Goal: Transaction & Acquisition: Purchase product/service

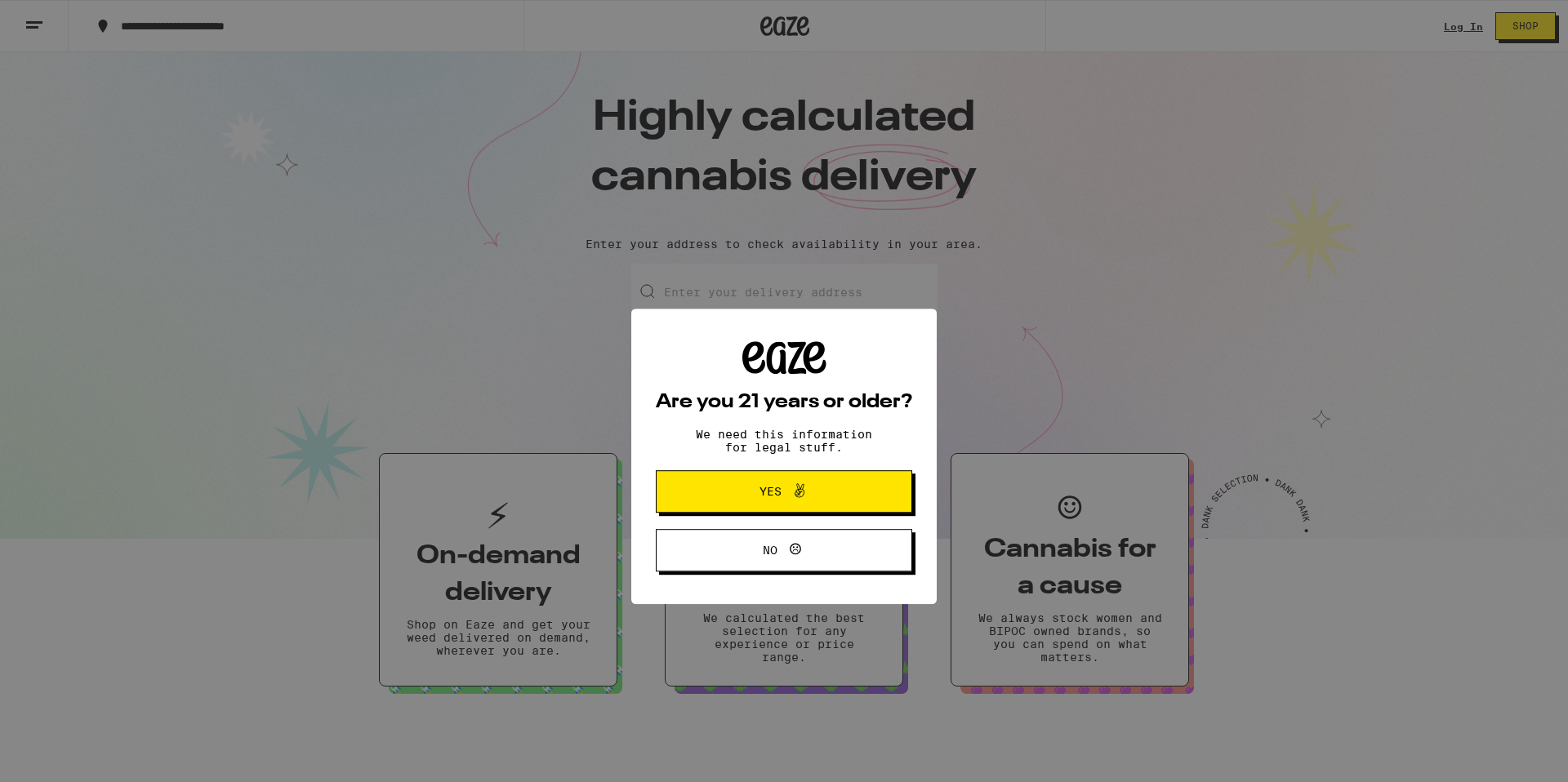
click at [1459, 33] on div "Are you 21 years or older? We need this information for legal stuff. Yes No" at bounding box center [784, 391] width 1568 height 782
click at [790, 421] on icon at bounding box center [799, 425] width 20 height 20
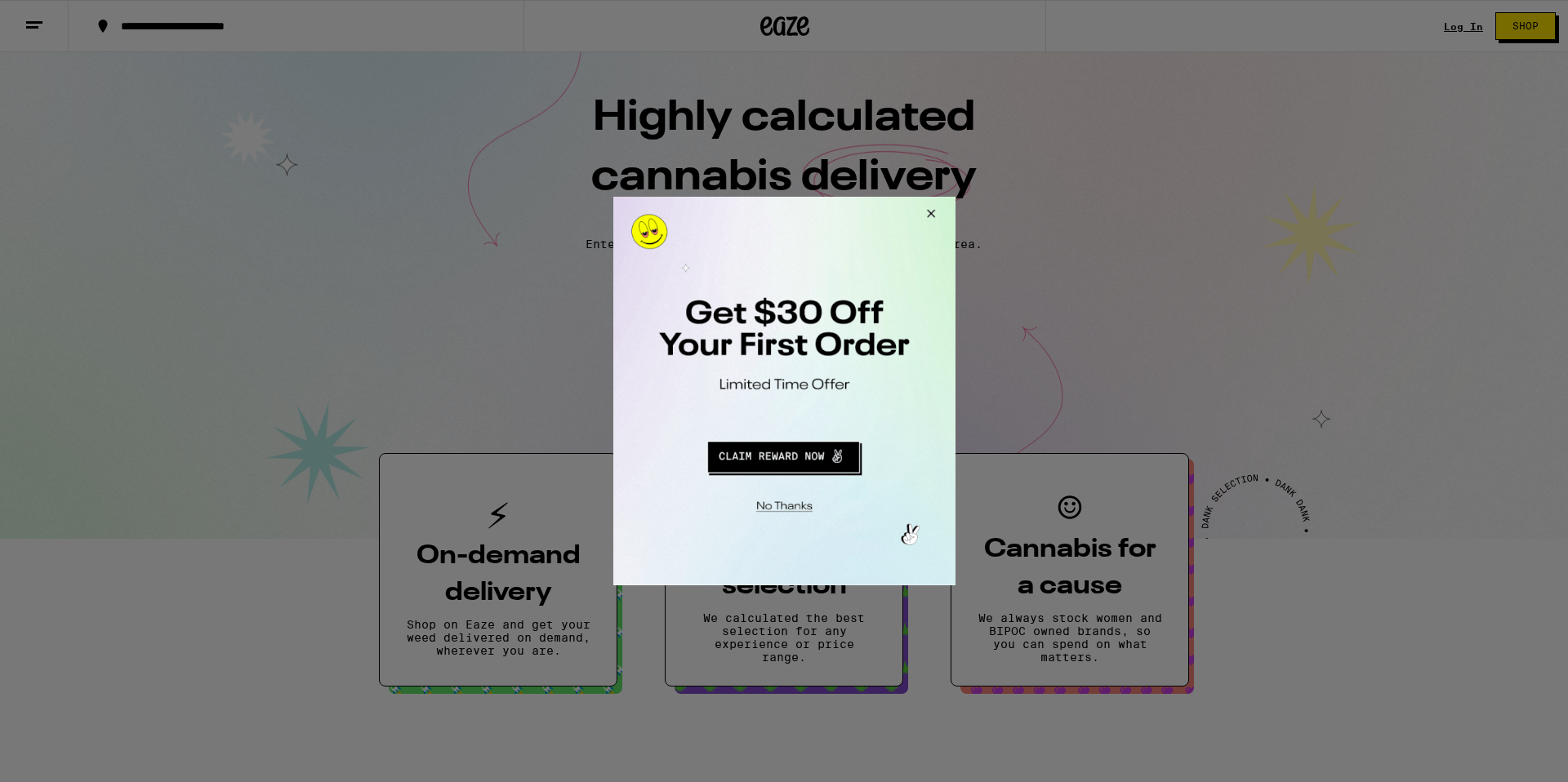
click at [929, 213] on button "Close Modal" at bounding box center [927, 216] width 45 height 39
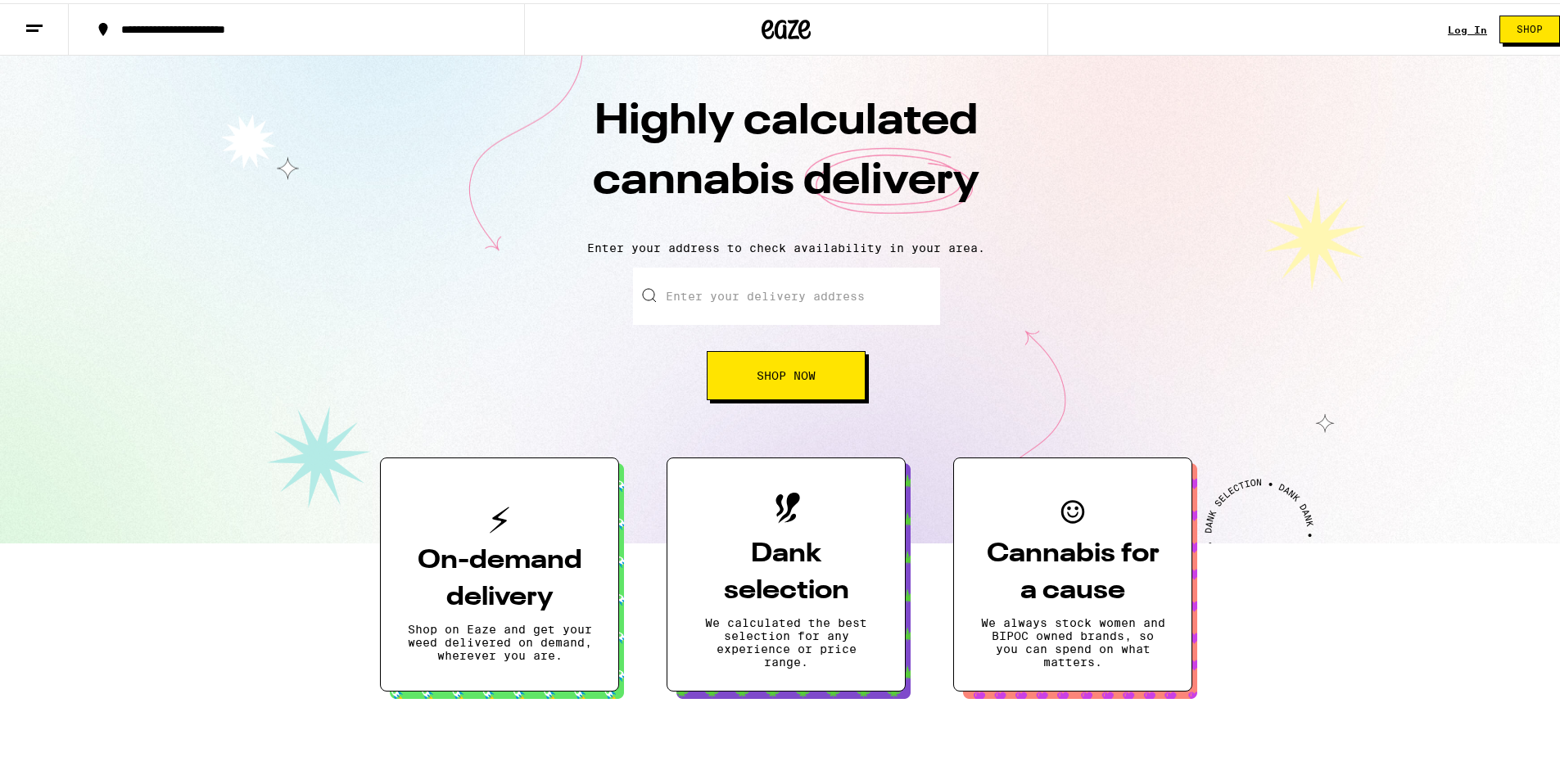
click at [1455, 26] on link "Log In" at bounding box center [1467, 26] width 39 height 10
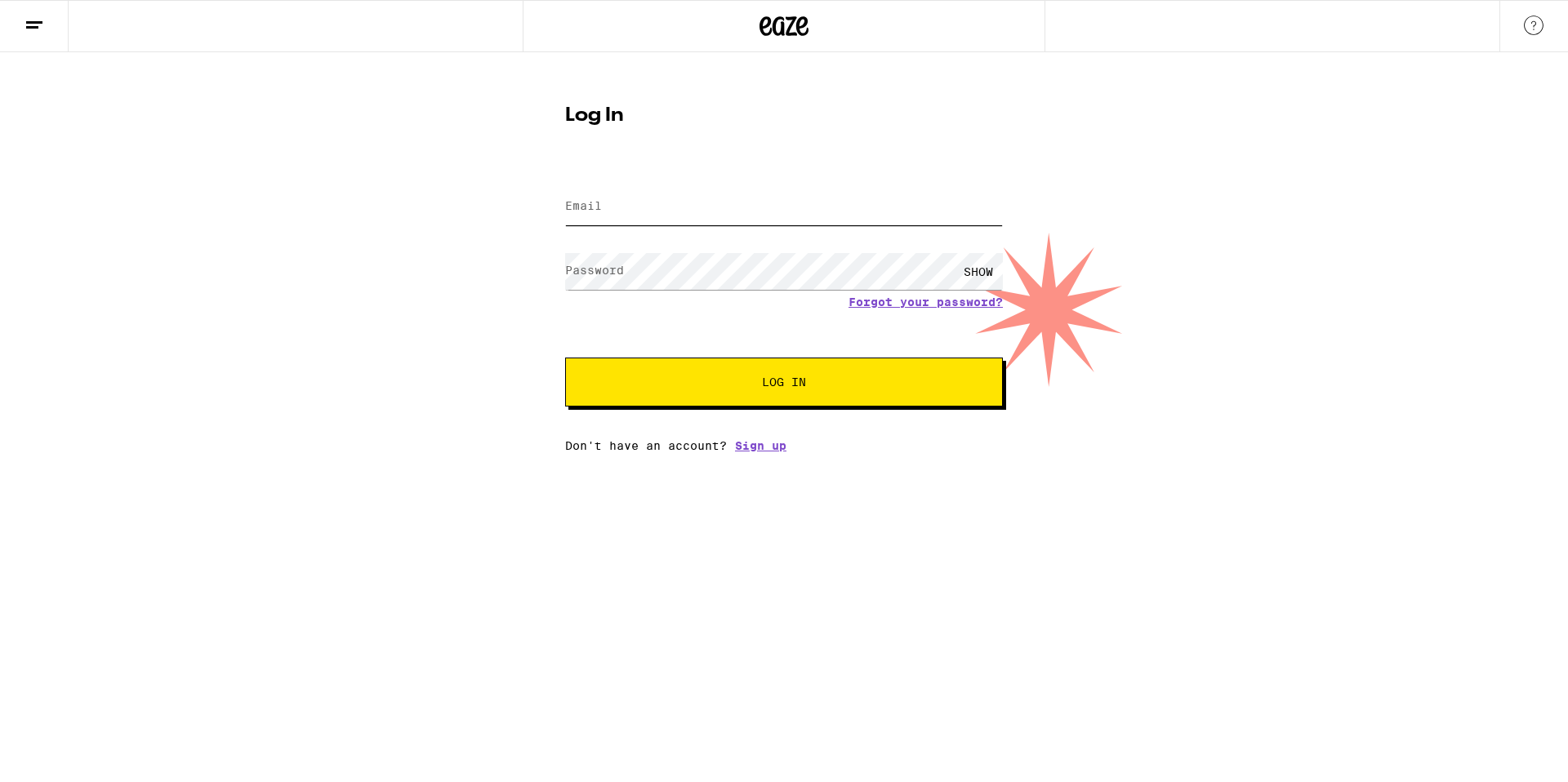
type input "d.kopel13@gmail.com"
click at [614, 227] on div "d.kopel13@gmail.com" at bounding box center [784, 207] width 438 height 48
click at [741, 392] on button "Log In" at bounding box center [784, 382] width 438 height 49
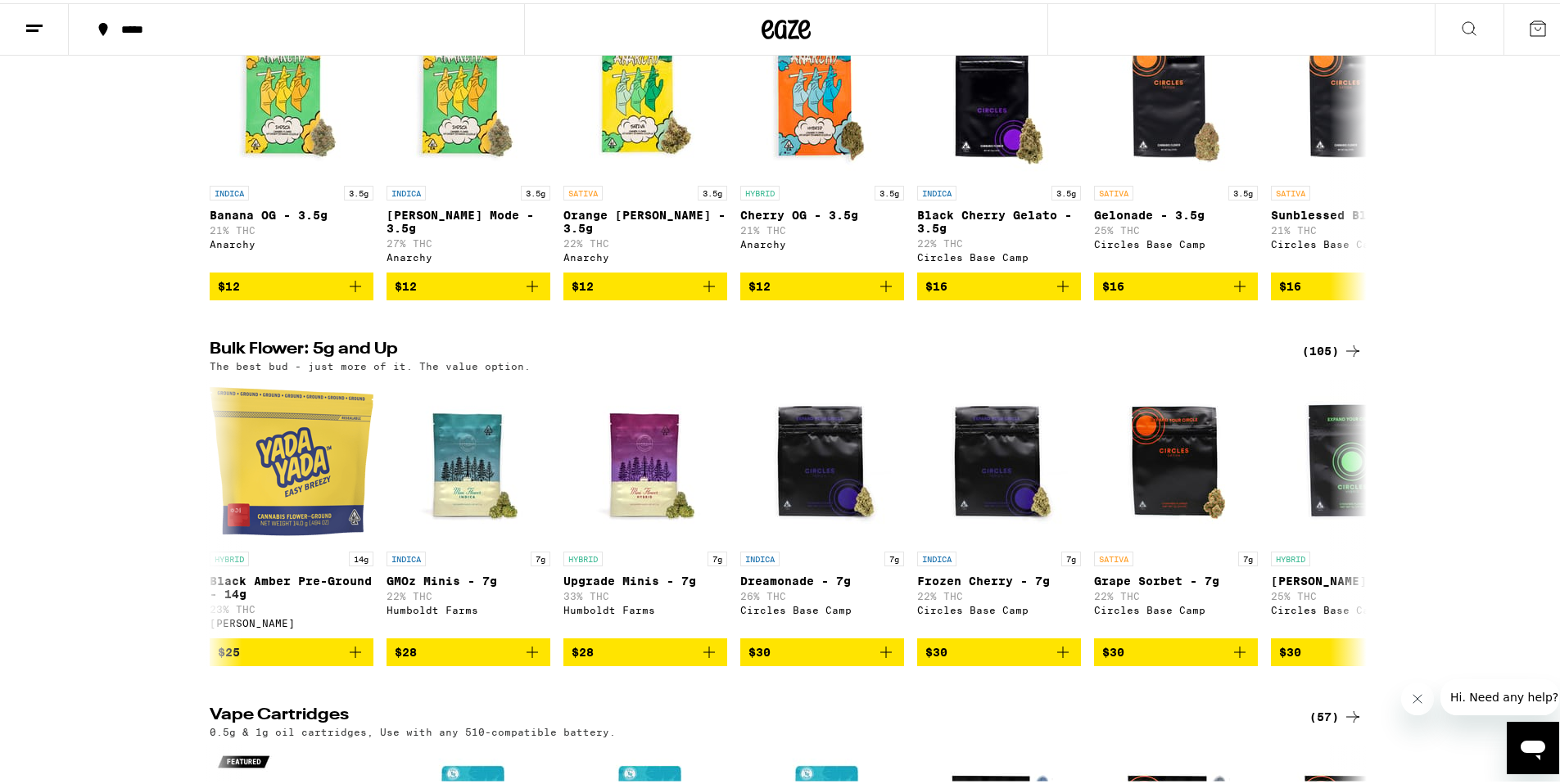
scroll to position [1188, 0]
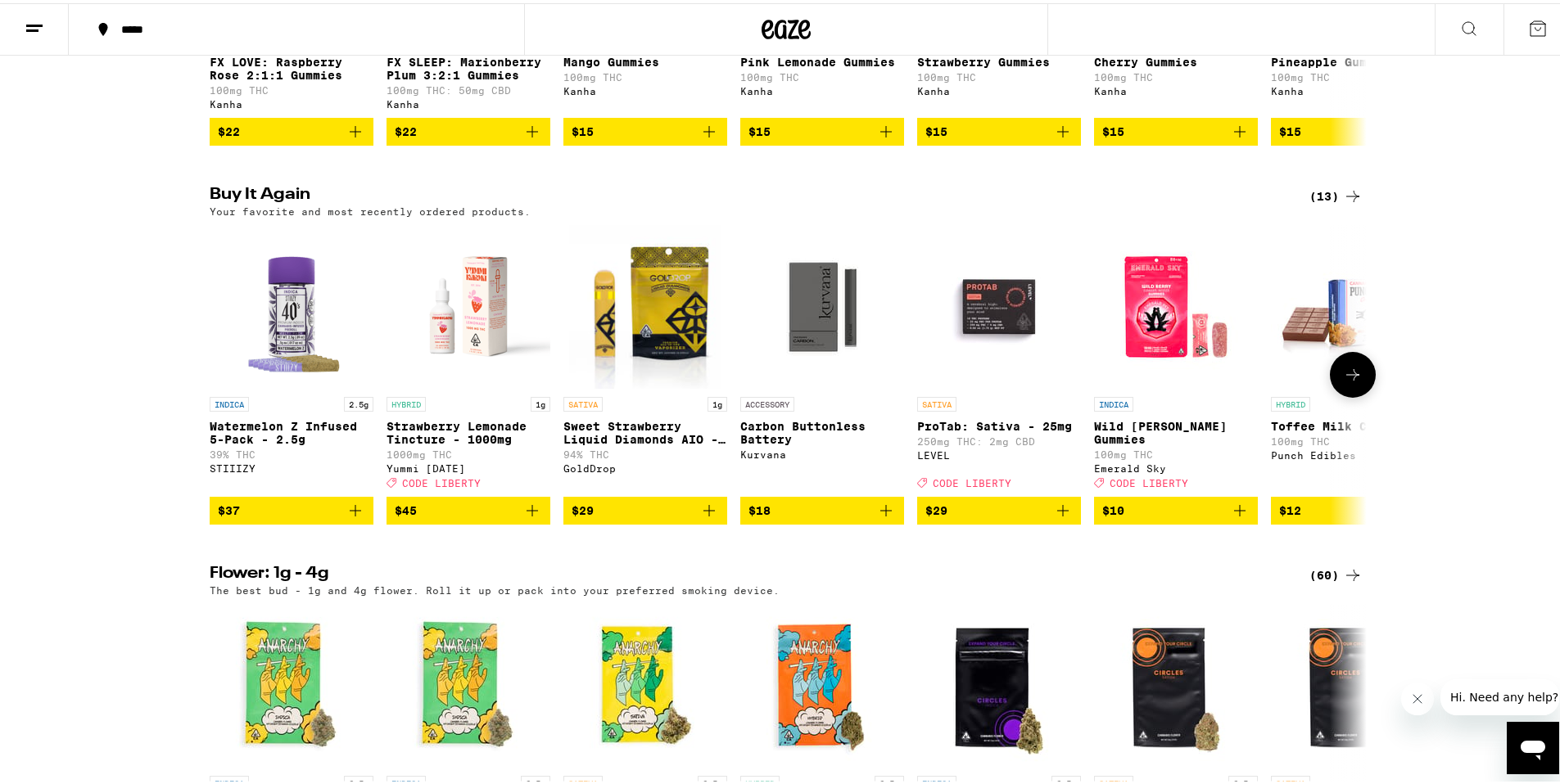
click at [530, 517] on icon "Add to bag" at bounding box center [532, 507] width 20 height 20
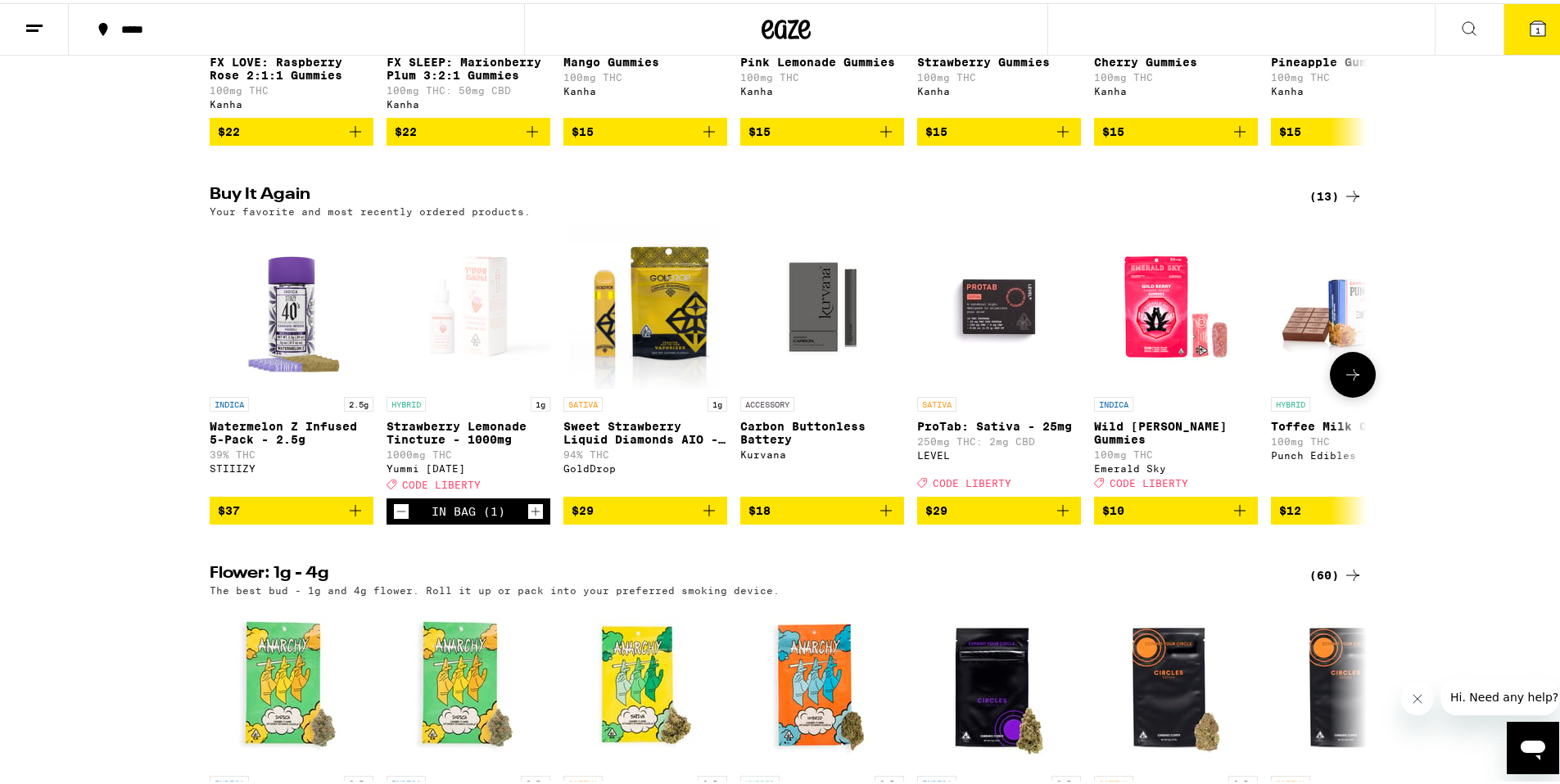
click at [530, 518] on icon "Increment" at bounding box center [536, 508] width 15 height 20
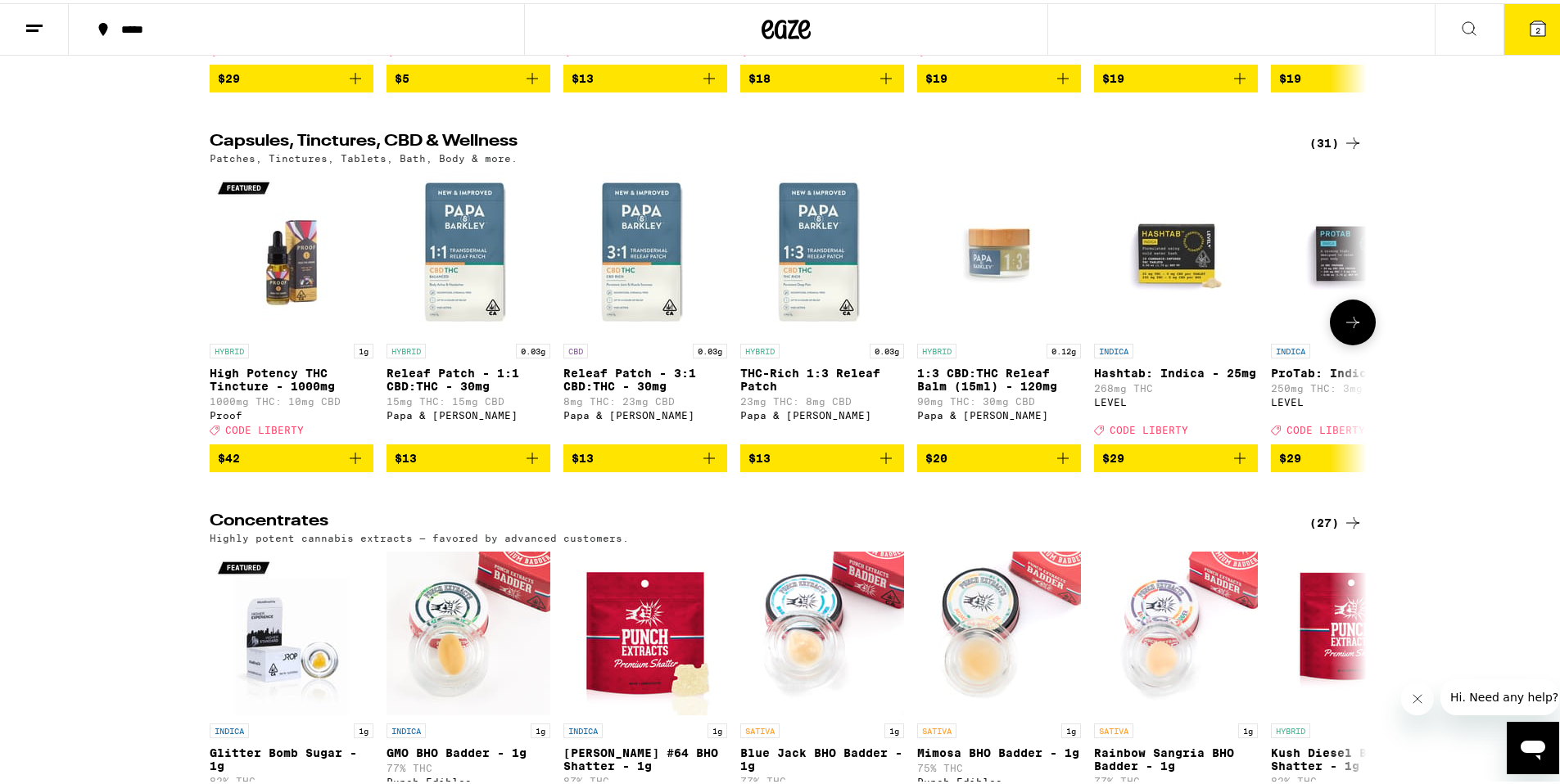
scroll to position [6769, 0]
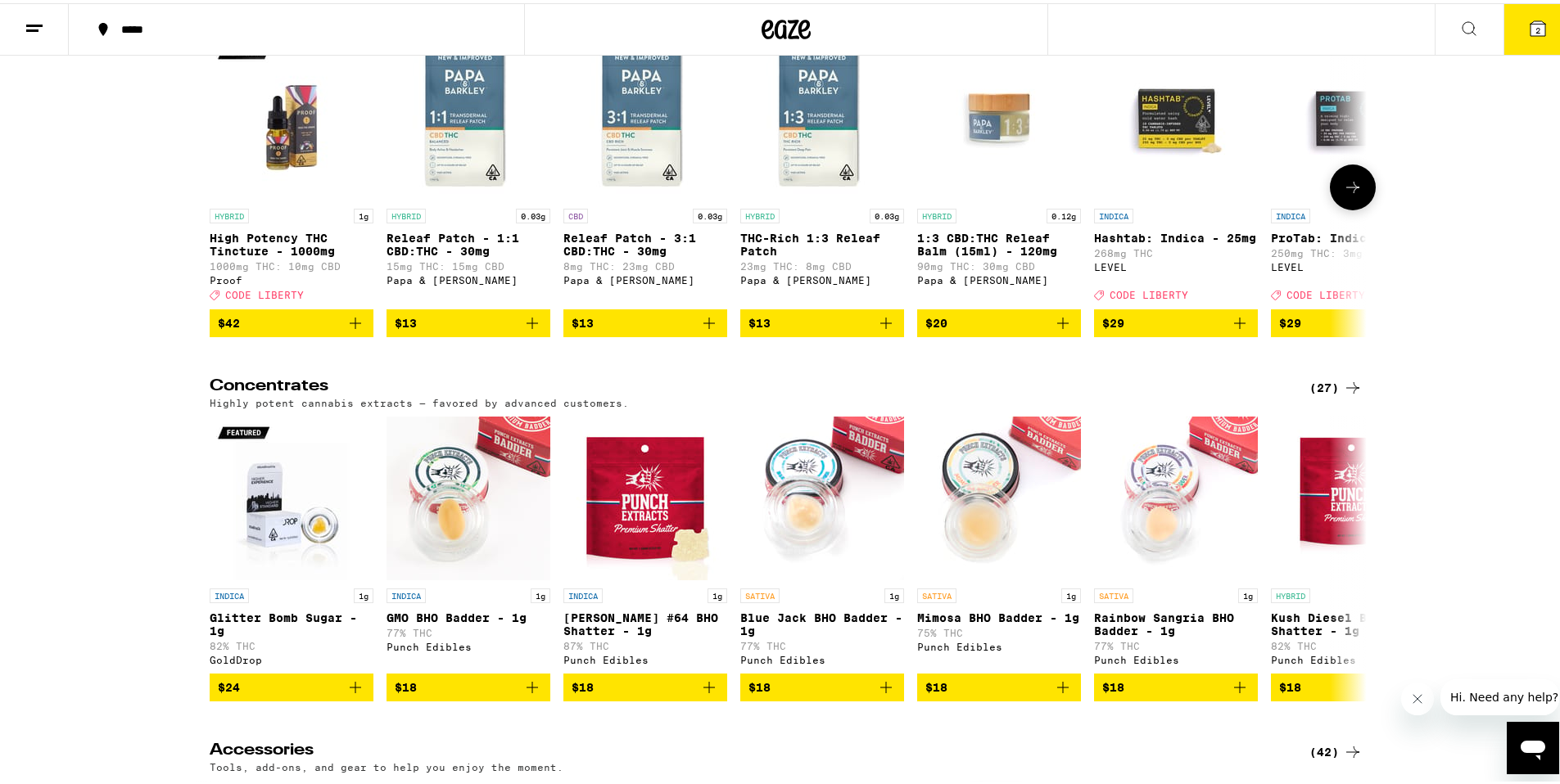
click at [1336, 207] on button at bounding box center [1353, 184] width 46 height 46
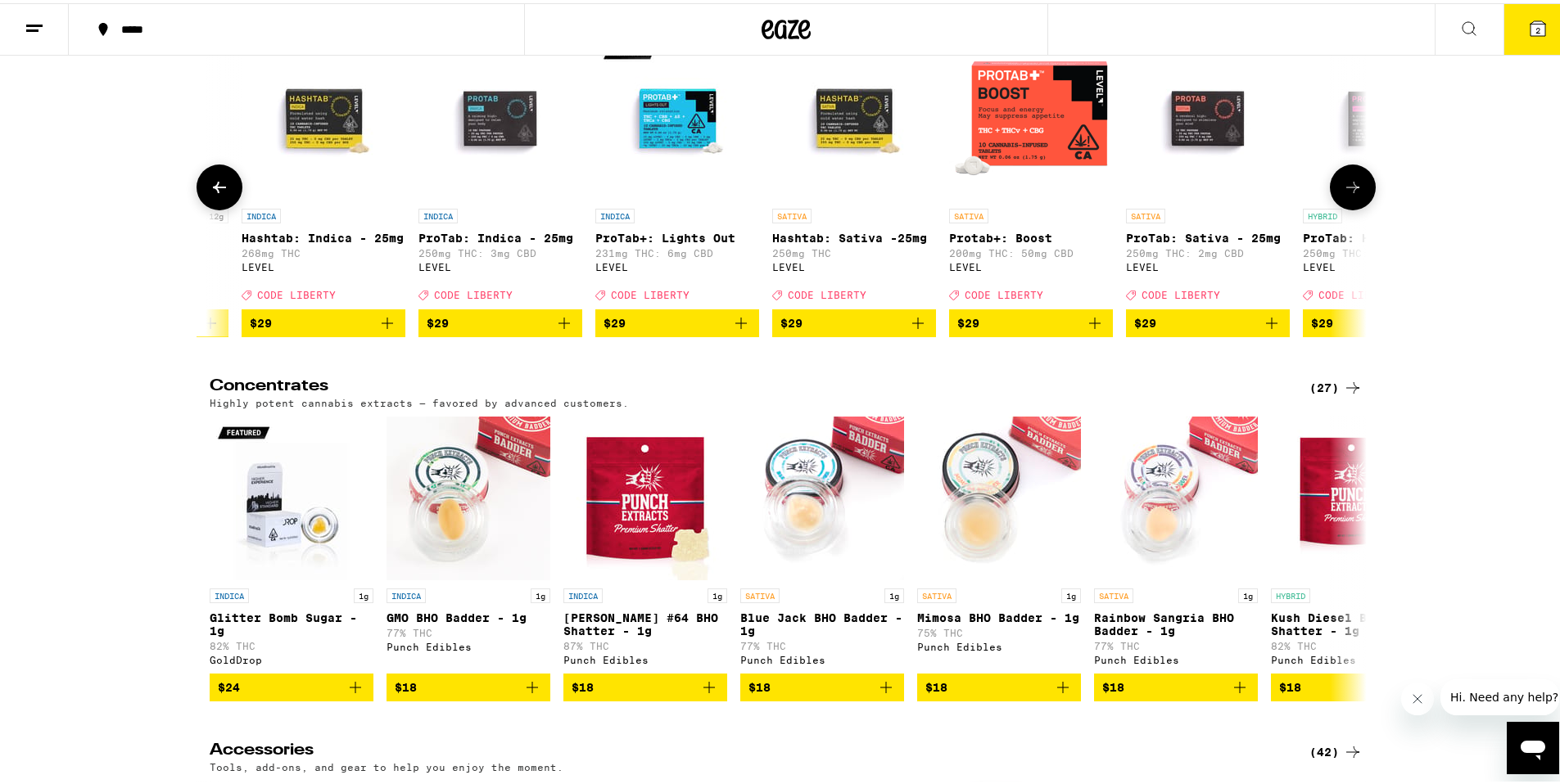
scroll to position [0, 974]
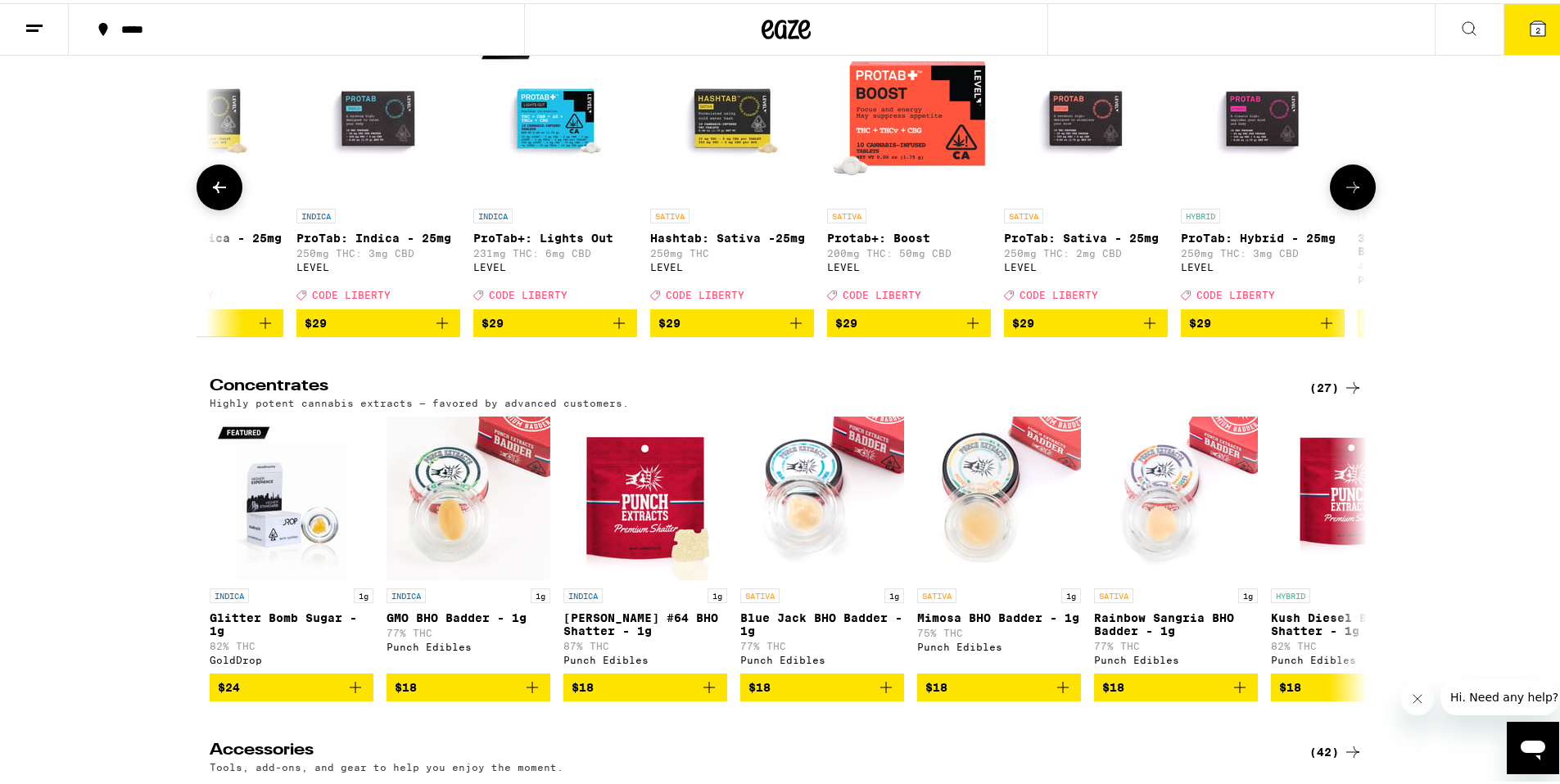
click at [1336, 207] on button at bounding box center [1353, 184] width 46 height 46
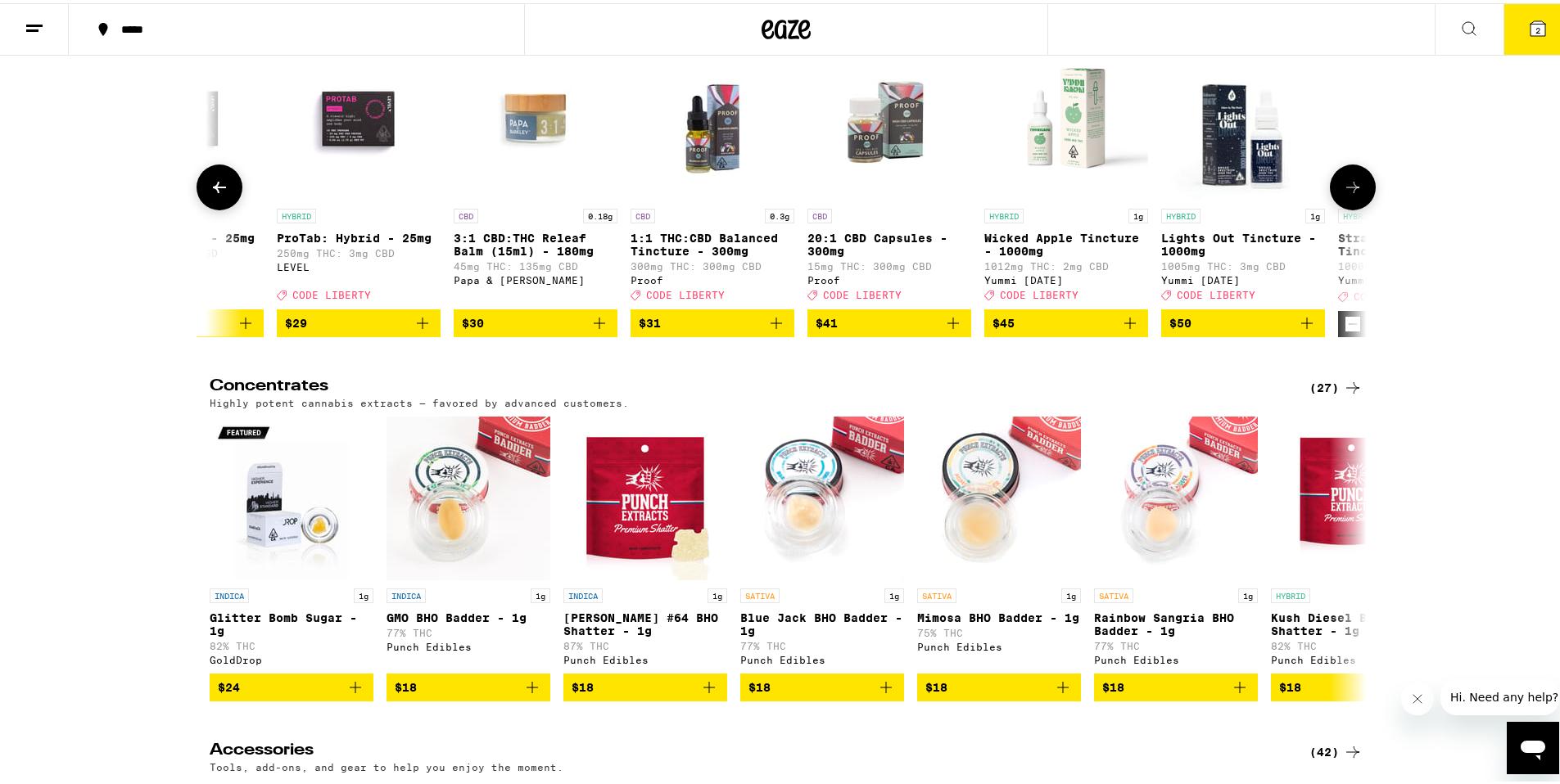
scroll to position [0, 1949]
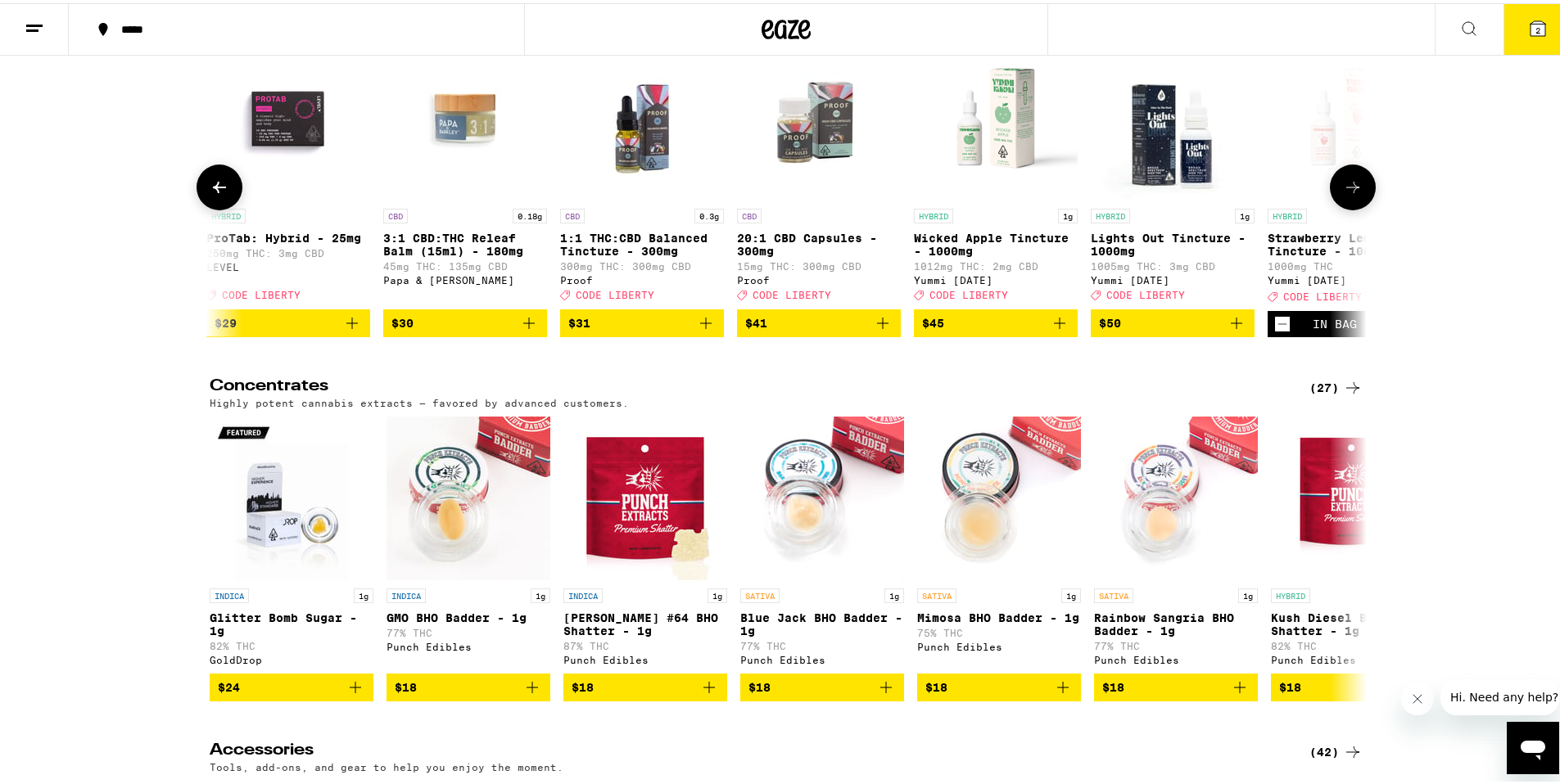
click at [1346, 194] on icon at bounding box center [1353, 183] width 20 height 20
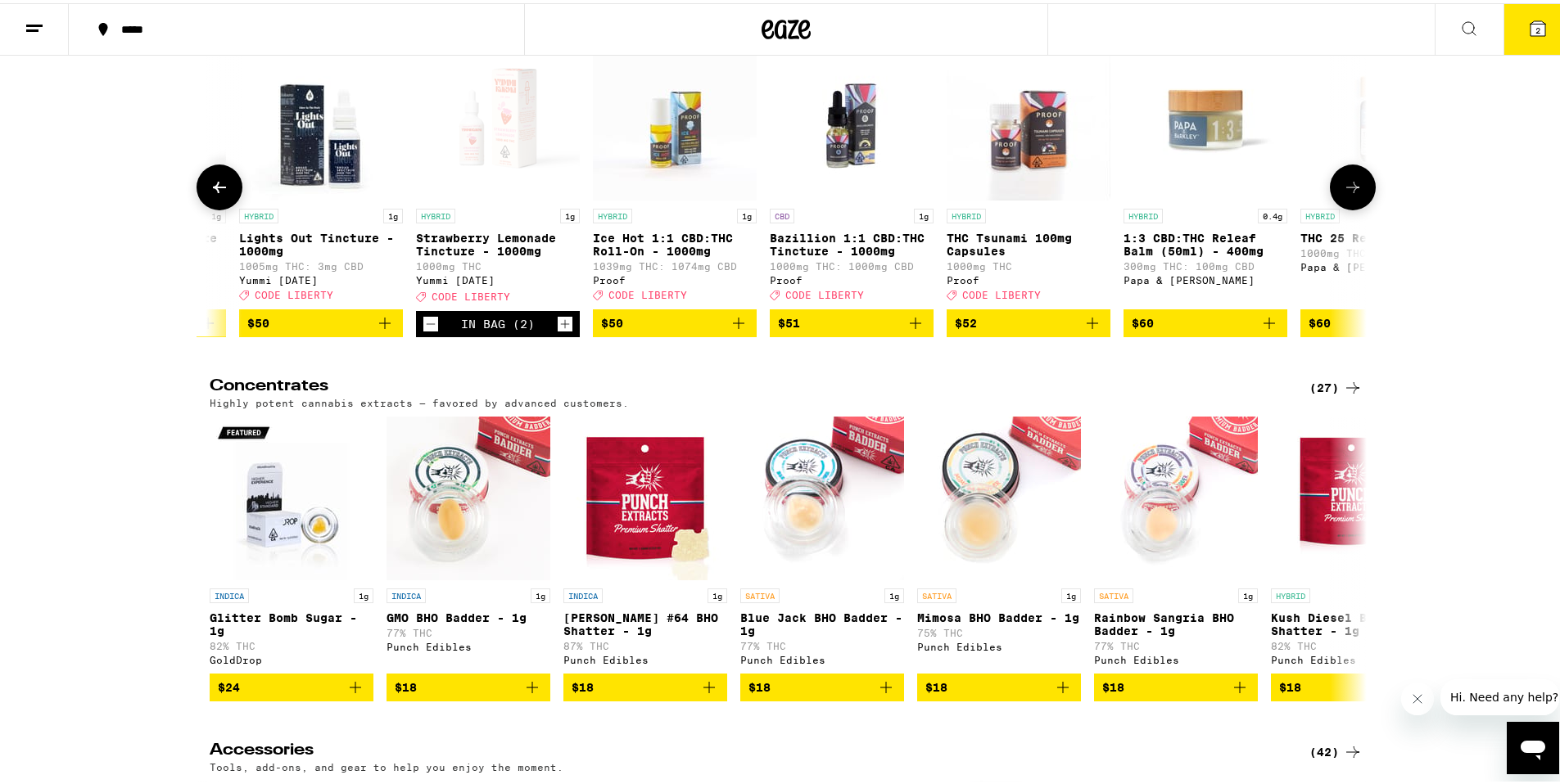
scroll to position [0, 2923]
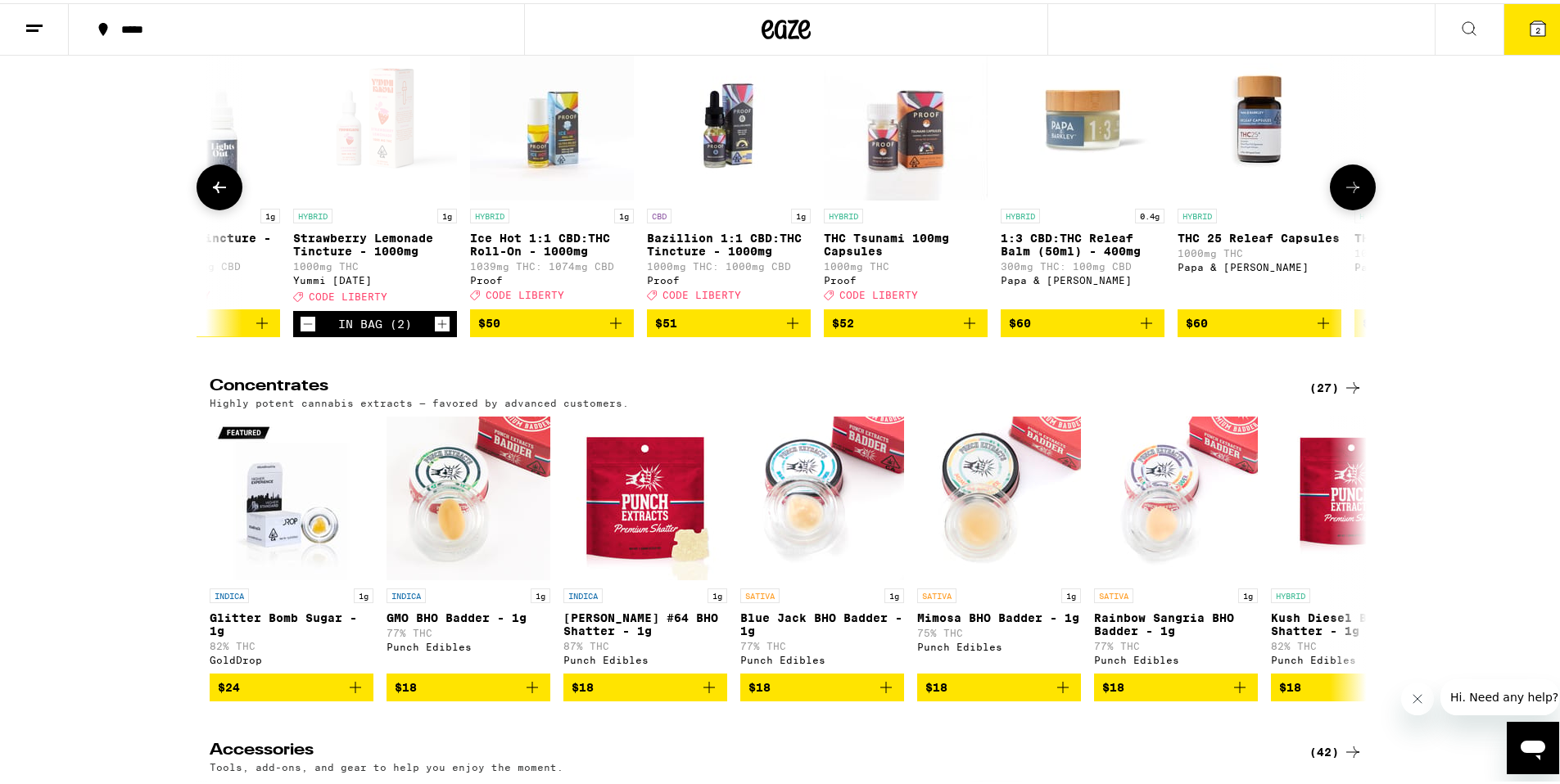
click at [610, 330] on icon "Add to bag" at bounding box center [615, 320] width 20 height 20
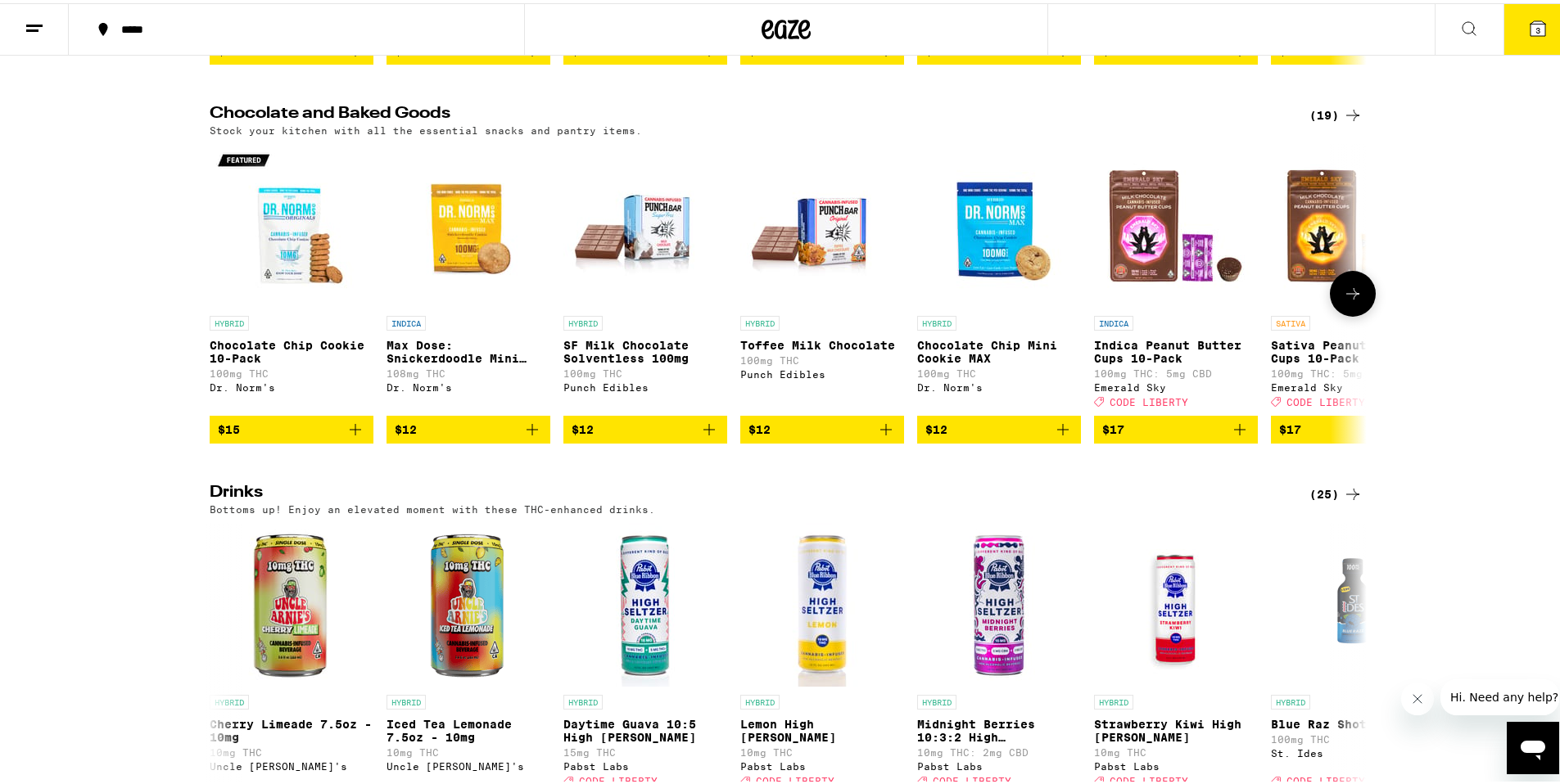
scroll to position [5305, 0]
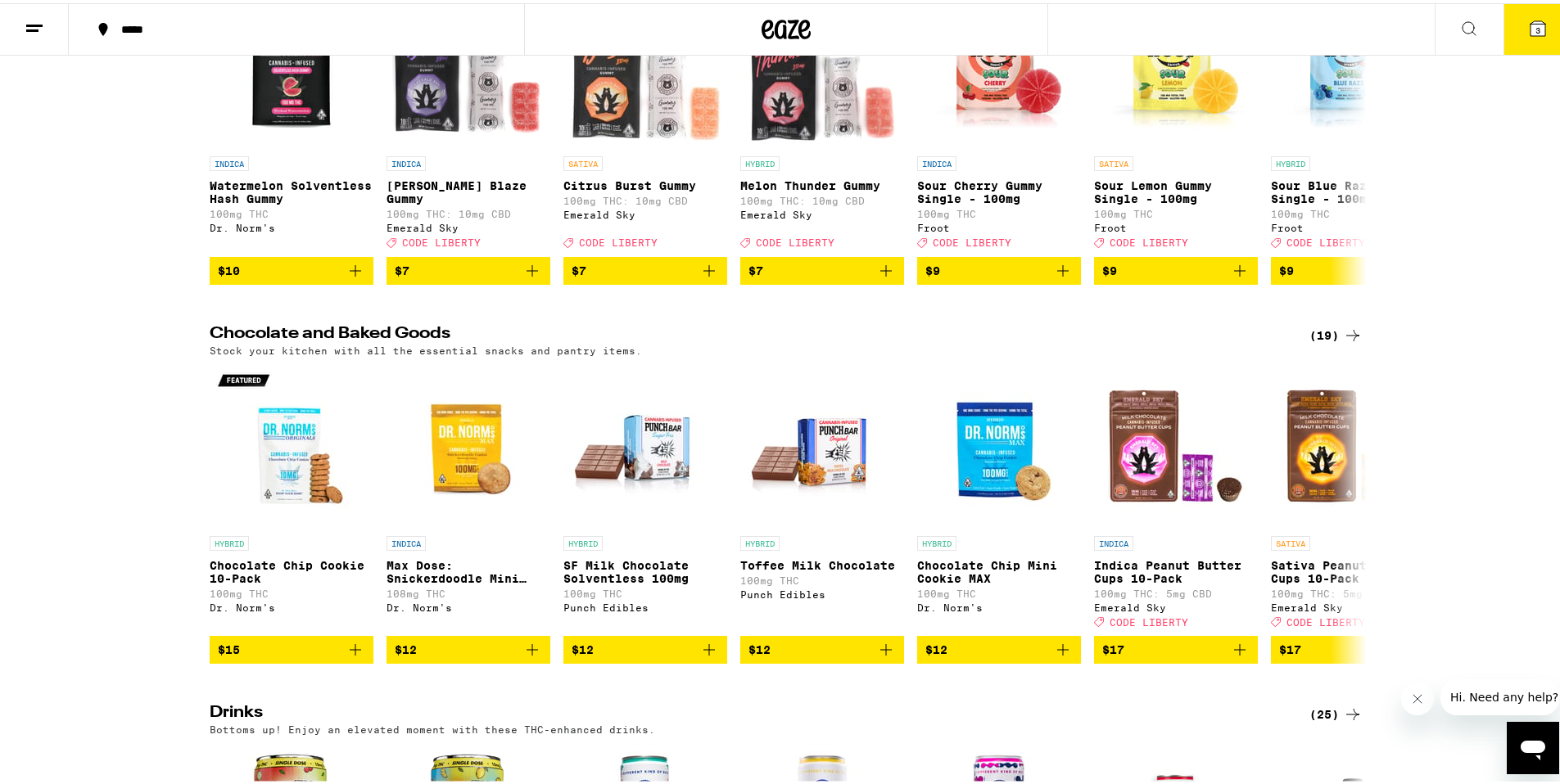
click at [1535, 22] on span "3" at bounding box center [1537, 27] width 5 height 10
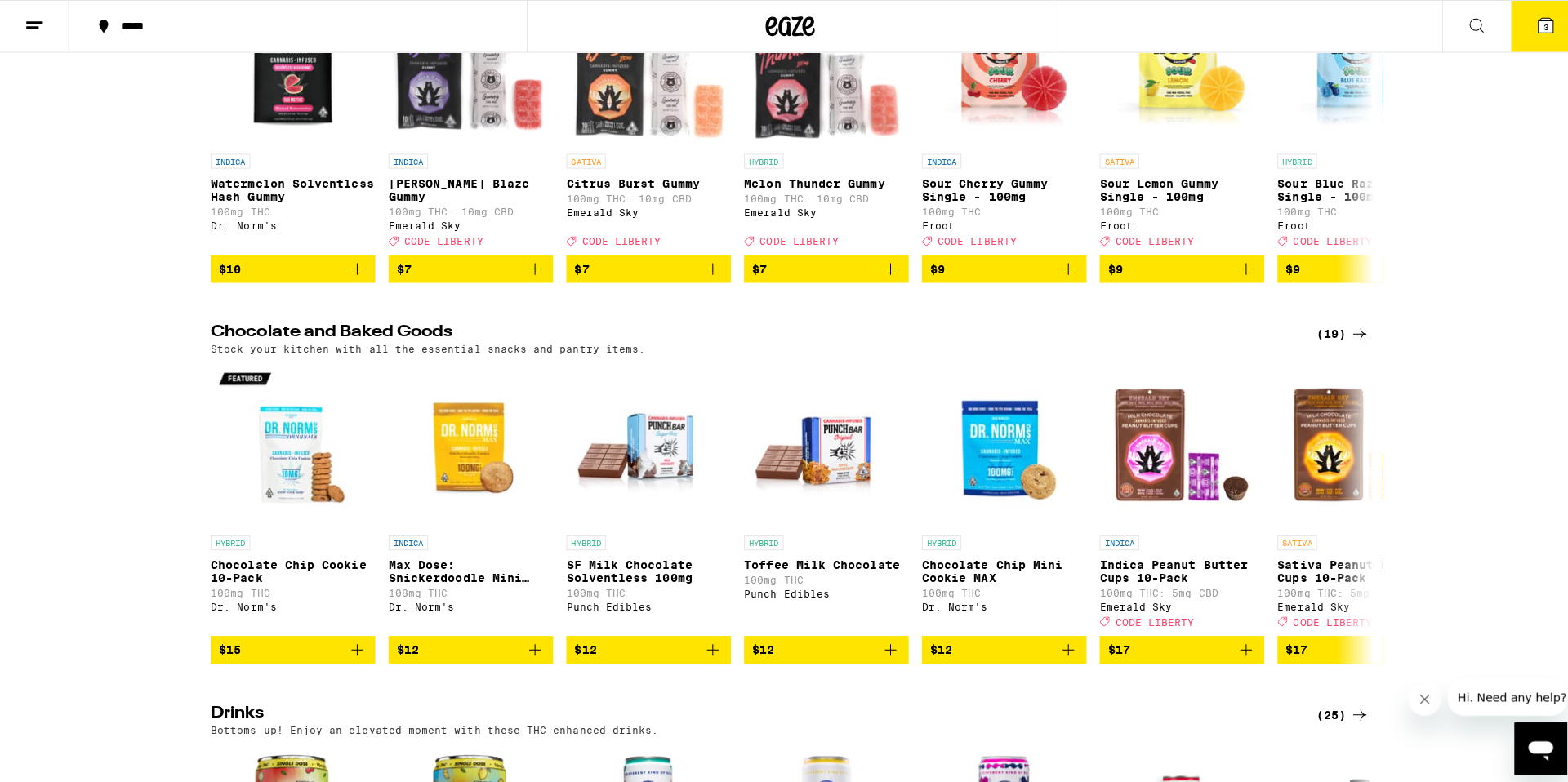
scroll to position [5123, 0]
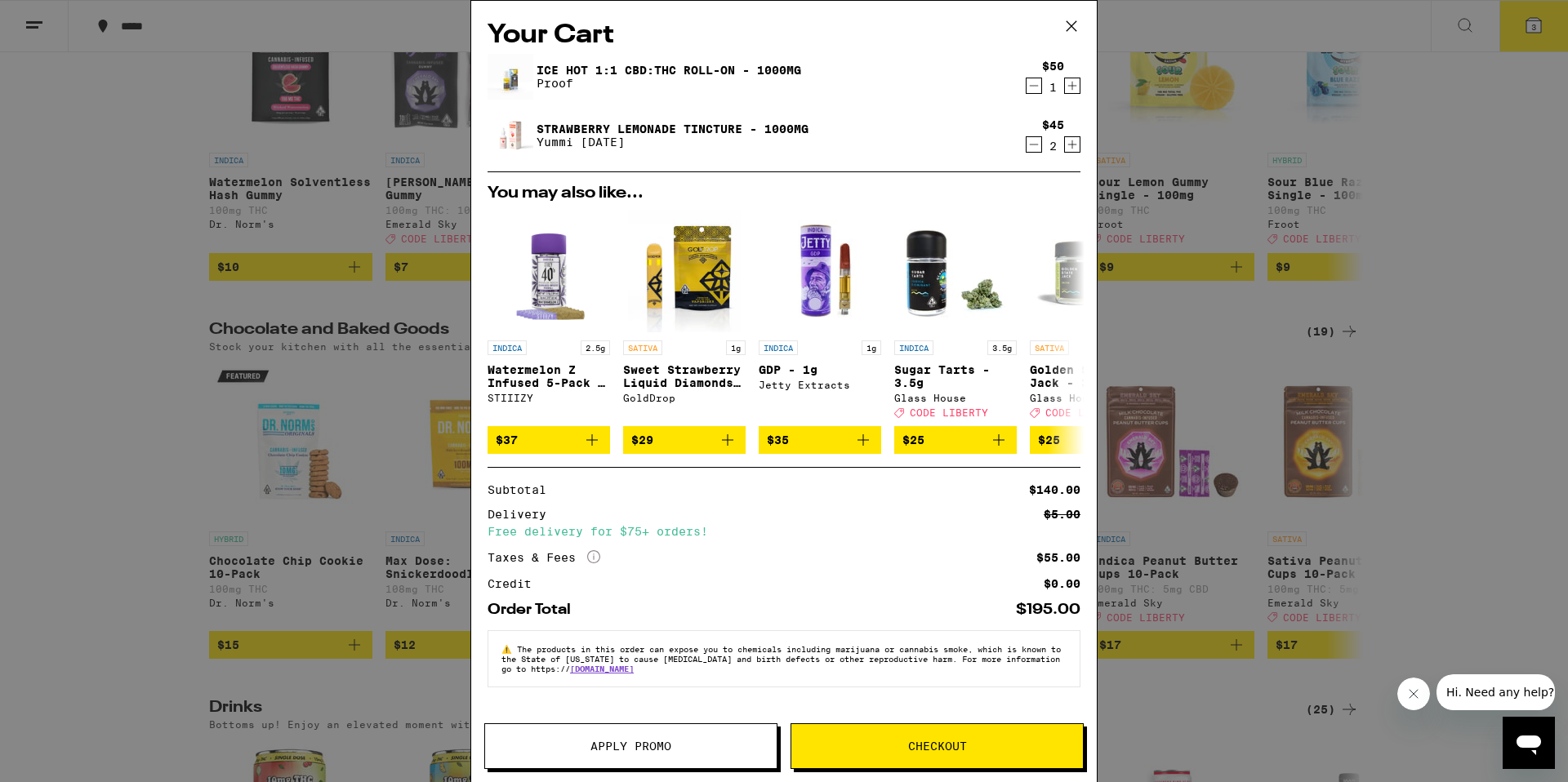
click at [1027, 148] on icon "Decrement" at bounding box center [1034, 144] width 15 height 20
click at [1028, 147] on icon "Decrement" at bounding box center [1034, 144] width 15 height 20
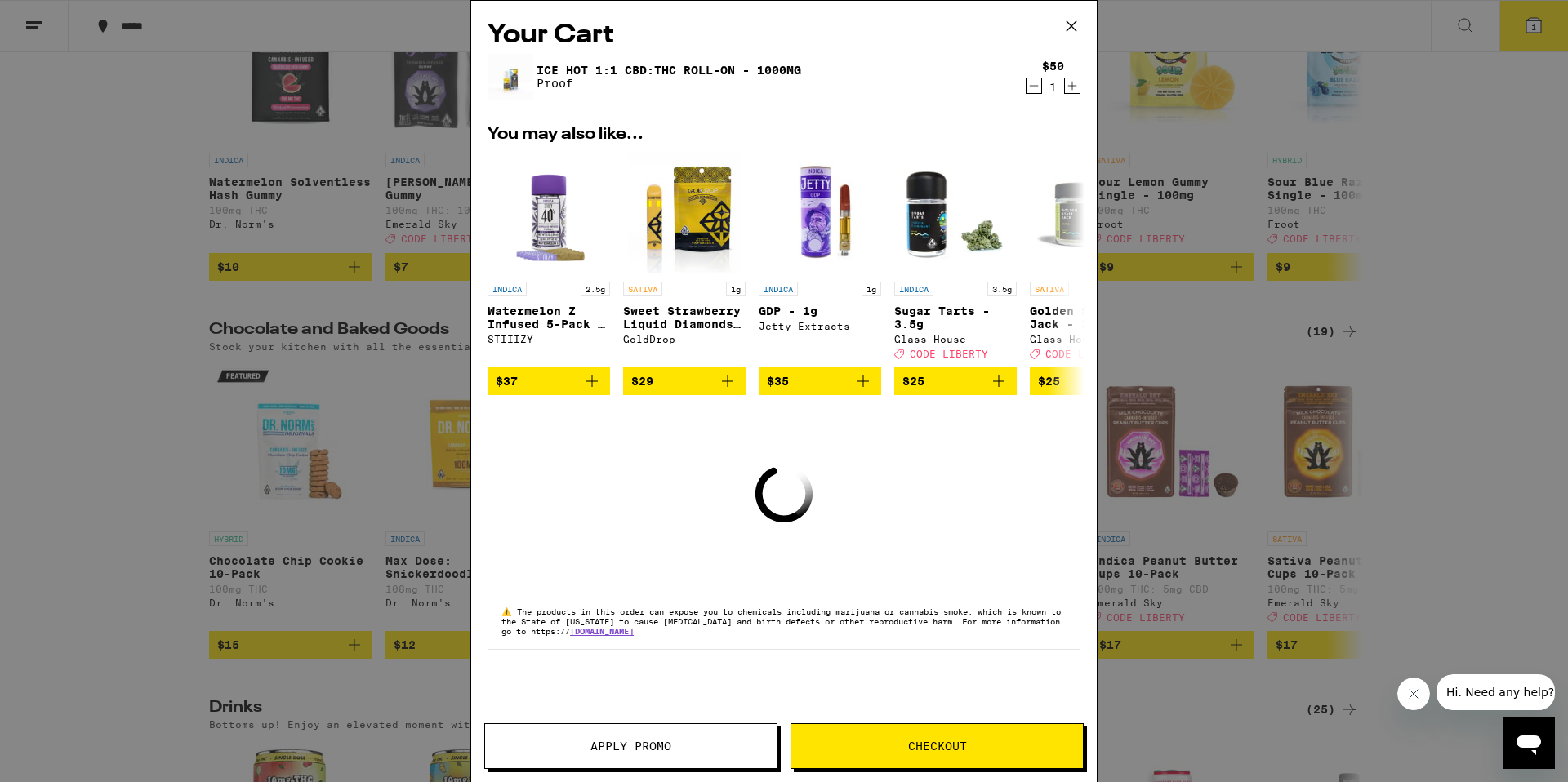
click at [1068, 91] on icon "Increment" at bounding box center [1072, 85] width 15 height 20
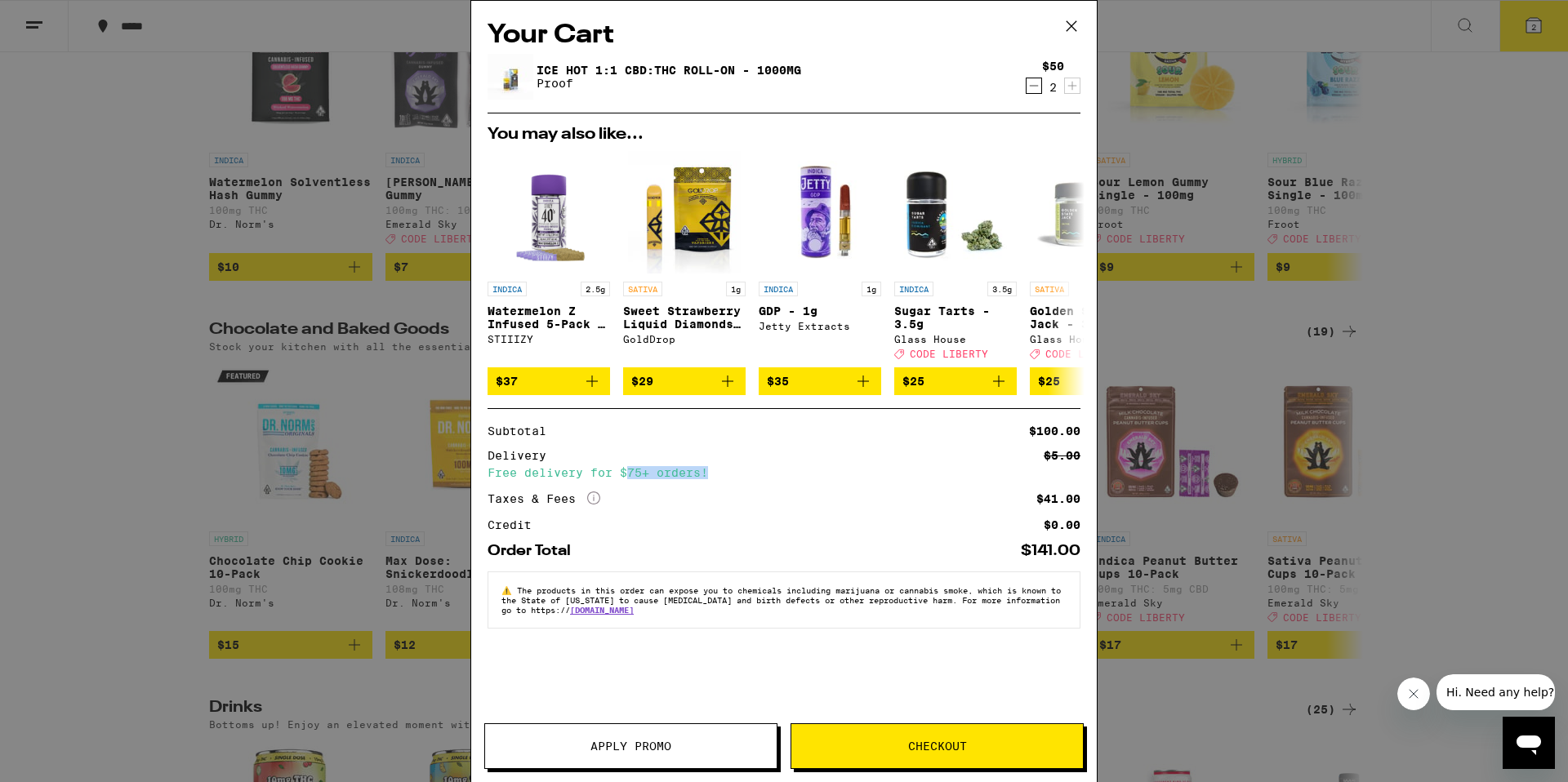
drag, startPoint x: 628, startPoint y: 481, endPoint x: 749, endPoint y: 481, distance: 121.0
click at [749, 479] on div "Free delivery for $75+ orders!" at bounding box center [783, 473] width 593 height 11
click at [942, 725] on button "Checkout" at bounding box center [937, 746] width 293 height 45
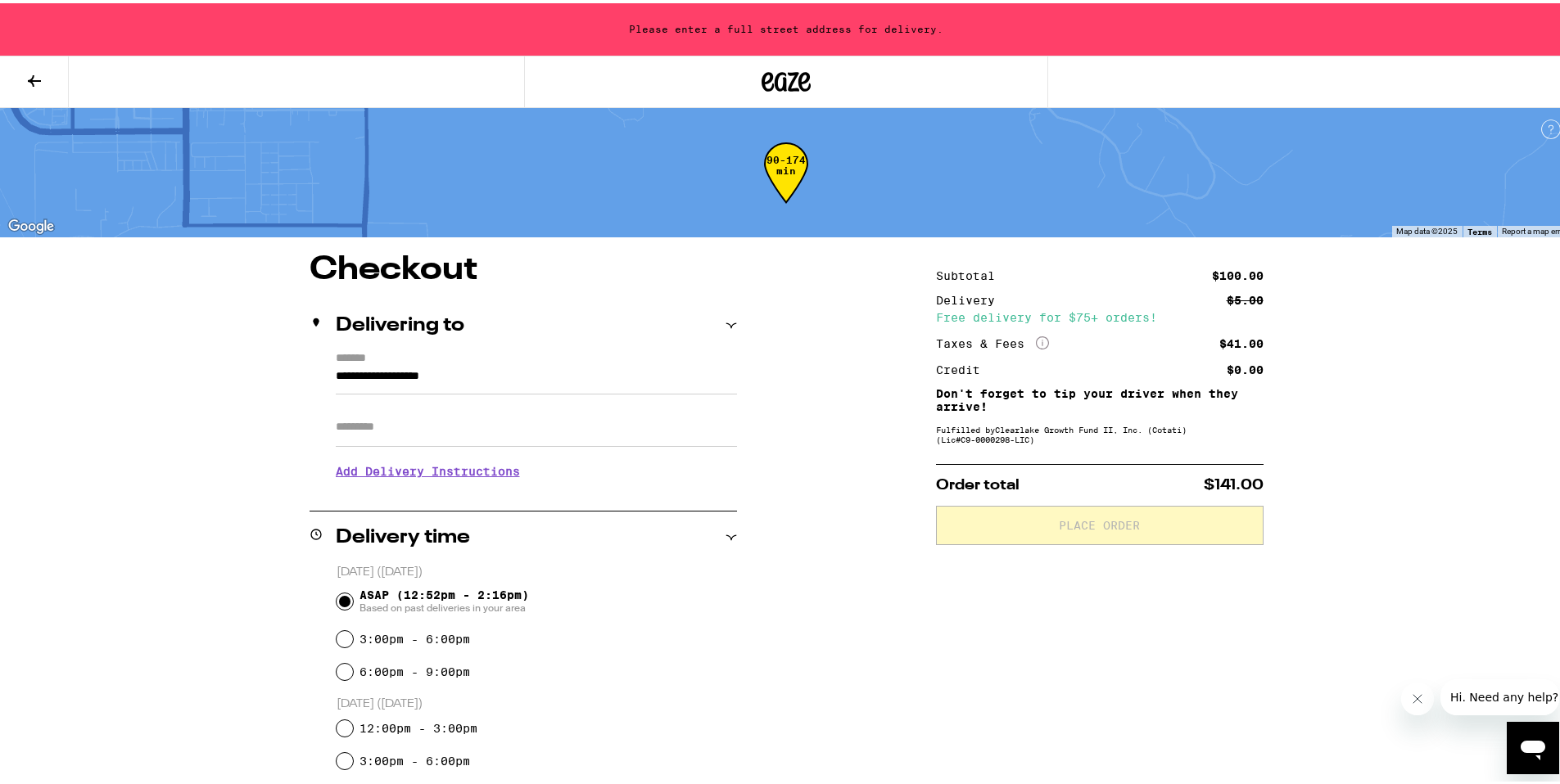
click at [441, 376] on input "**********" at bounding box center [536, 376] width 401 height 28
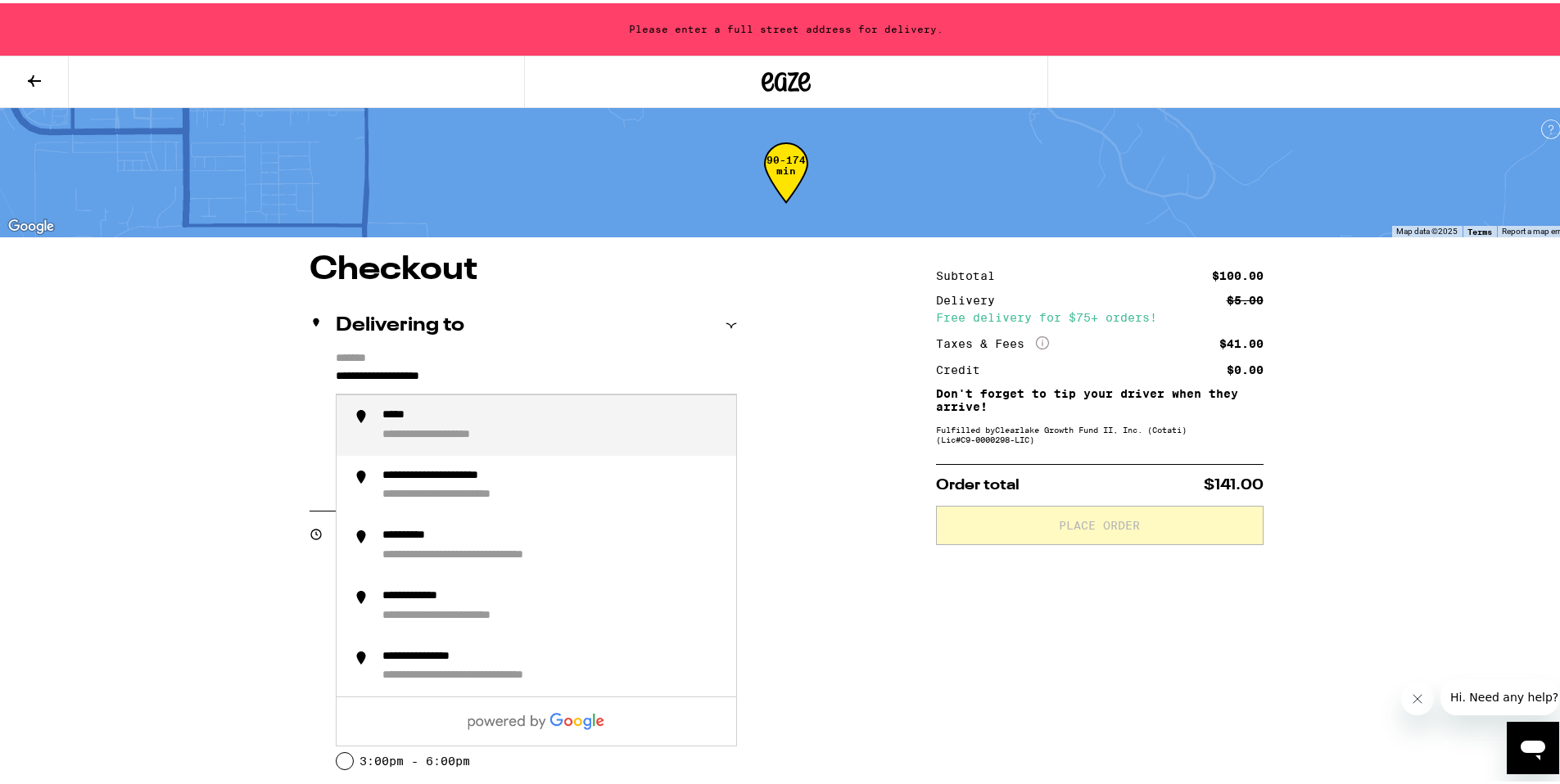
click at [441, 376] on input "**********" at bounding box center [536, 376] width 401 height 28
click at [405, 420] on div "**********" at bounding box center [445, 412] width 126 height 15
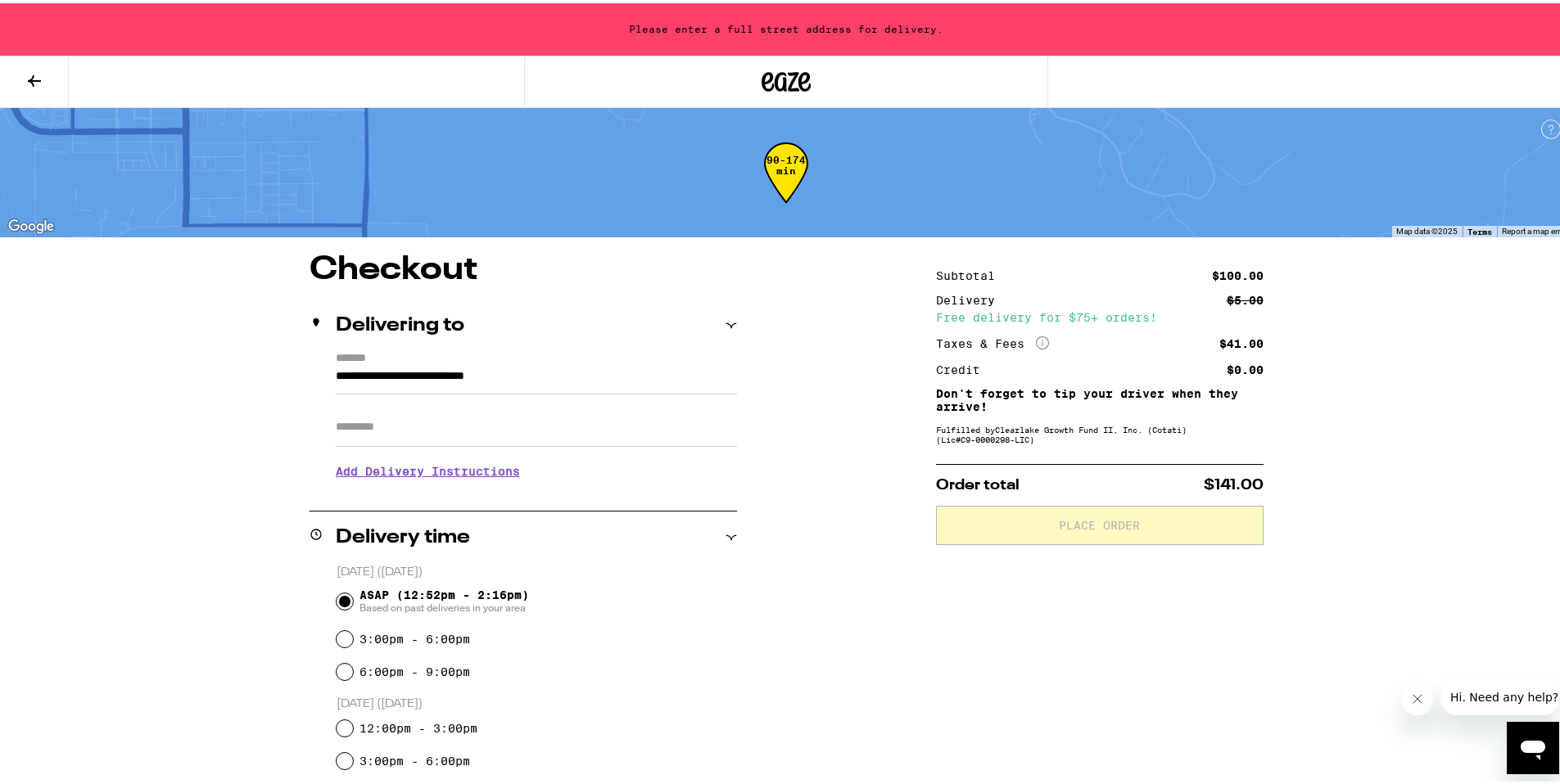
type input "**********"
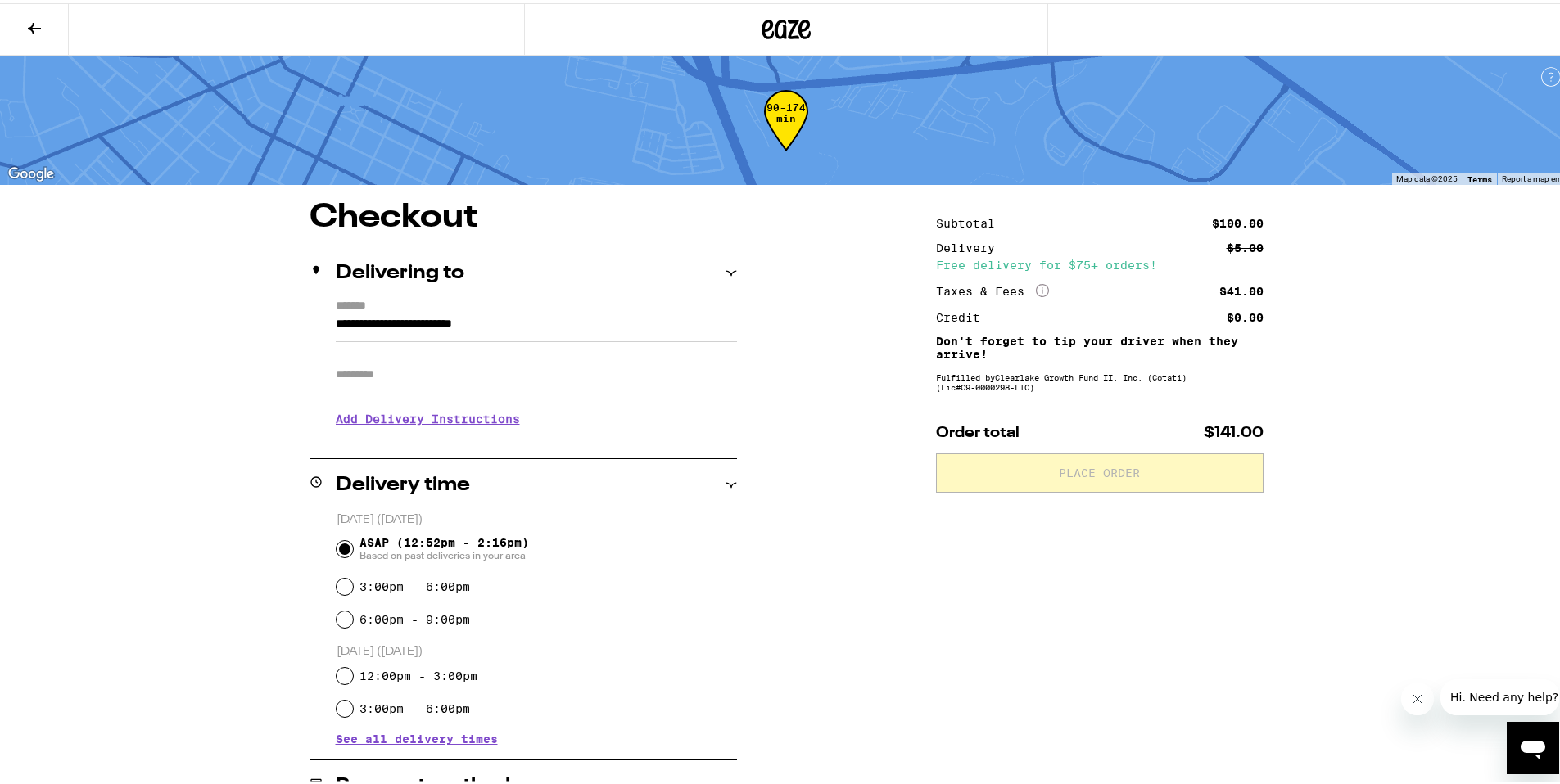
click at [402, 423] on h3 "Add Delivery Instructions" at bounding box center [536, 416] width 401 height 38
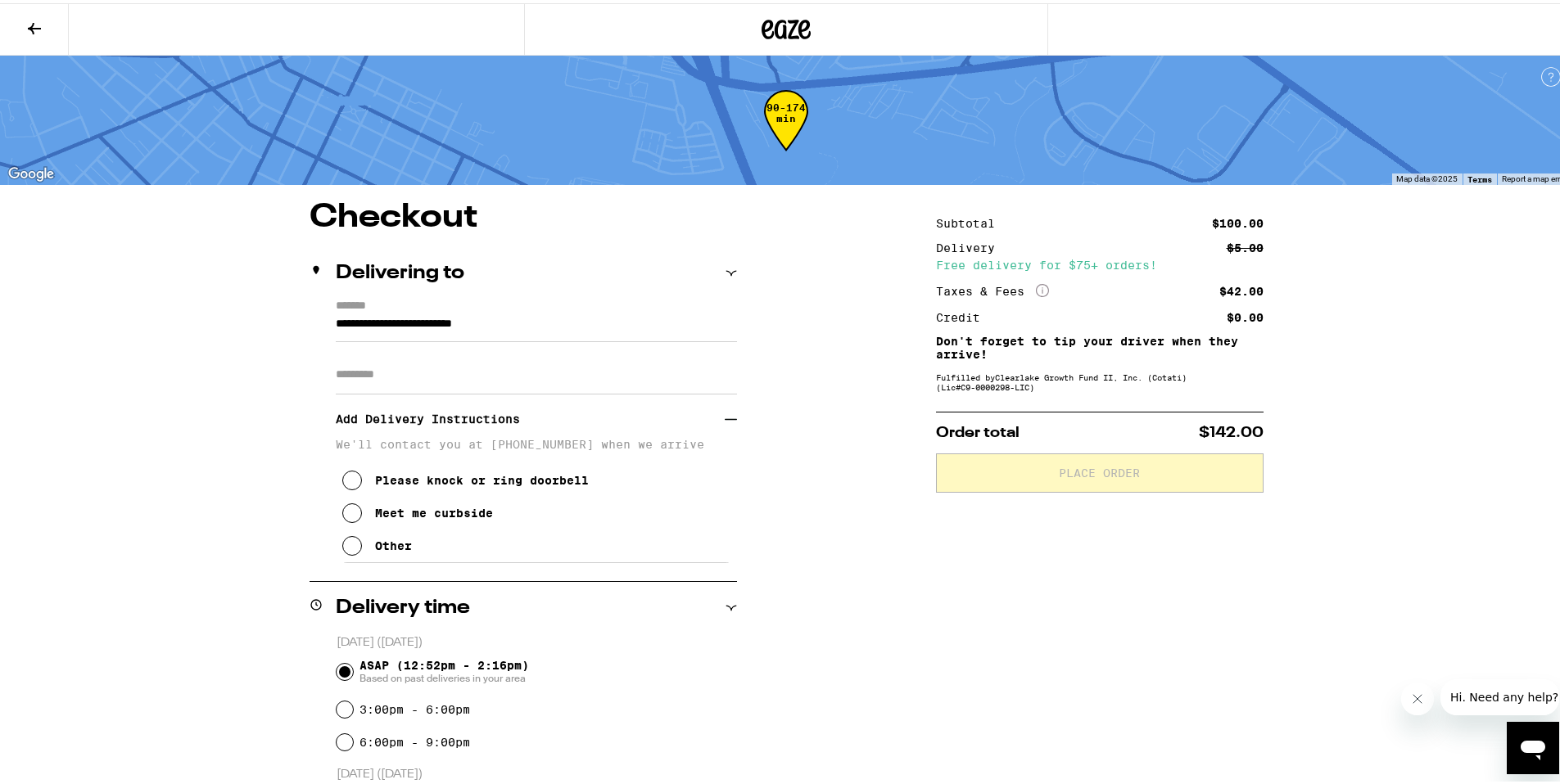
click at [376, 516] on div "Meet me curbside" at bounding box center [434, 510] width 118 height 13
click at [388, 559] on button "Other" at bounding box center [376, 543] width 69 height 32
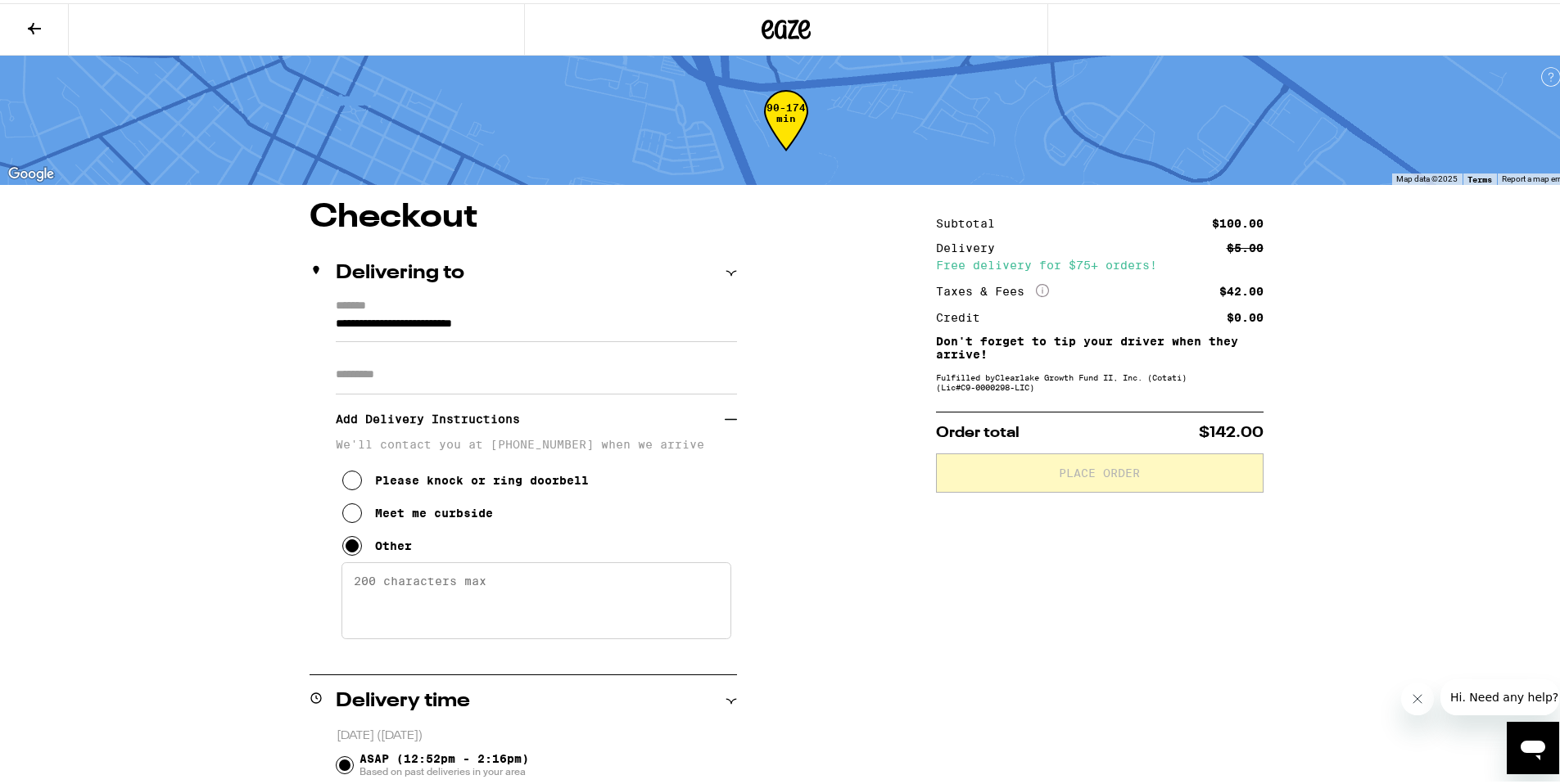
click at [403, 605] on textarea "Enter any other delivery instructions you want driver to know" at bounding box center [536, 597] width 390 height 77
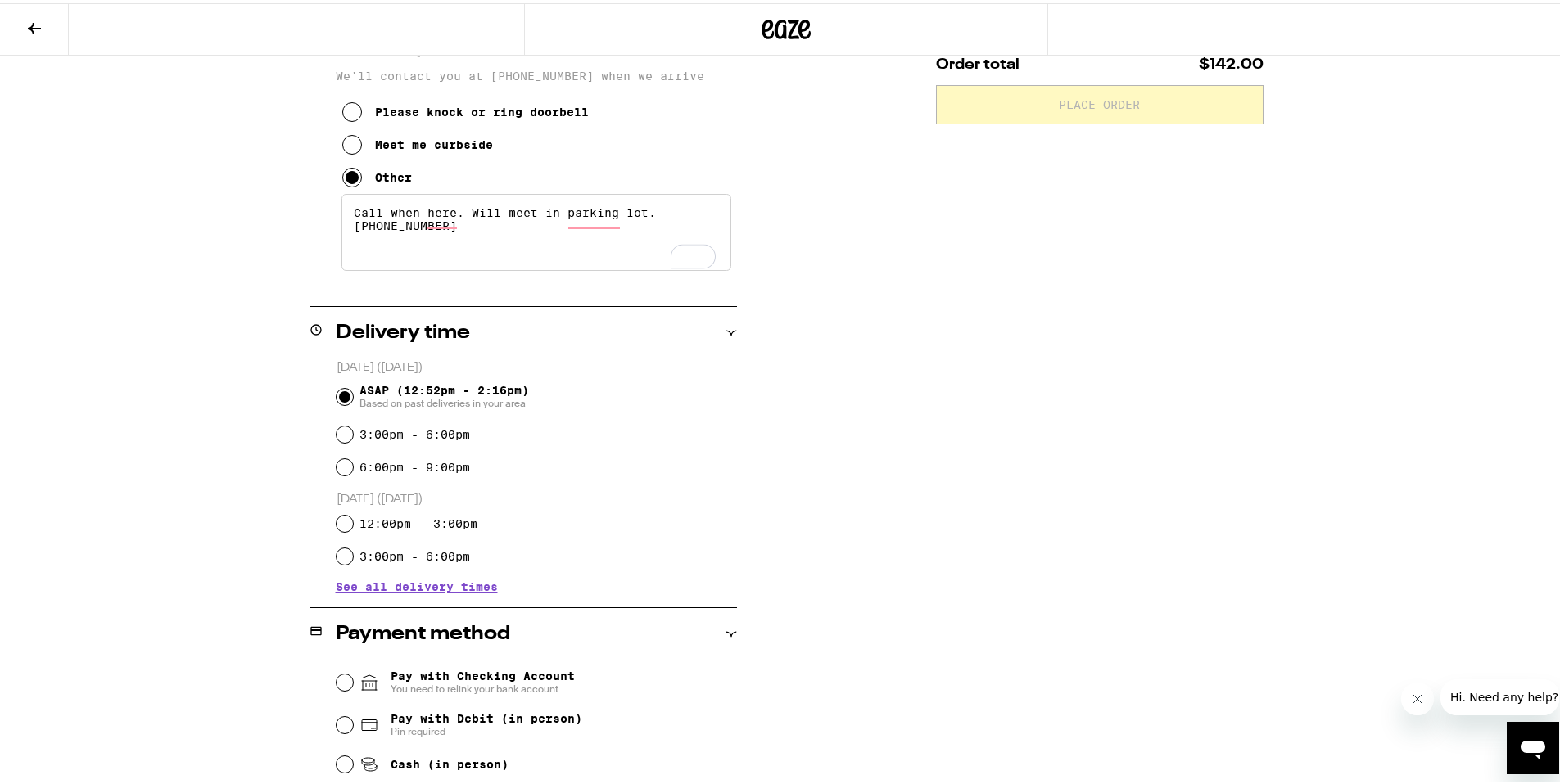
scroll to position [374, 0]
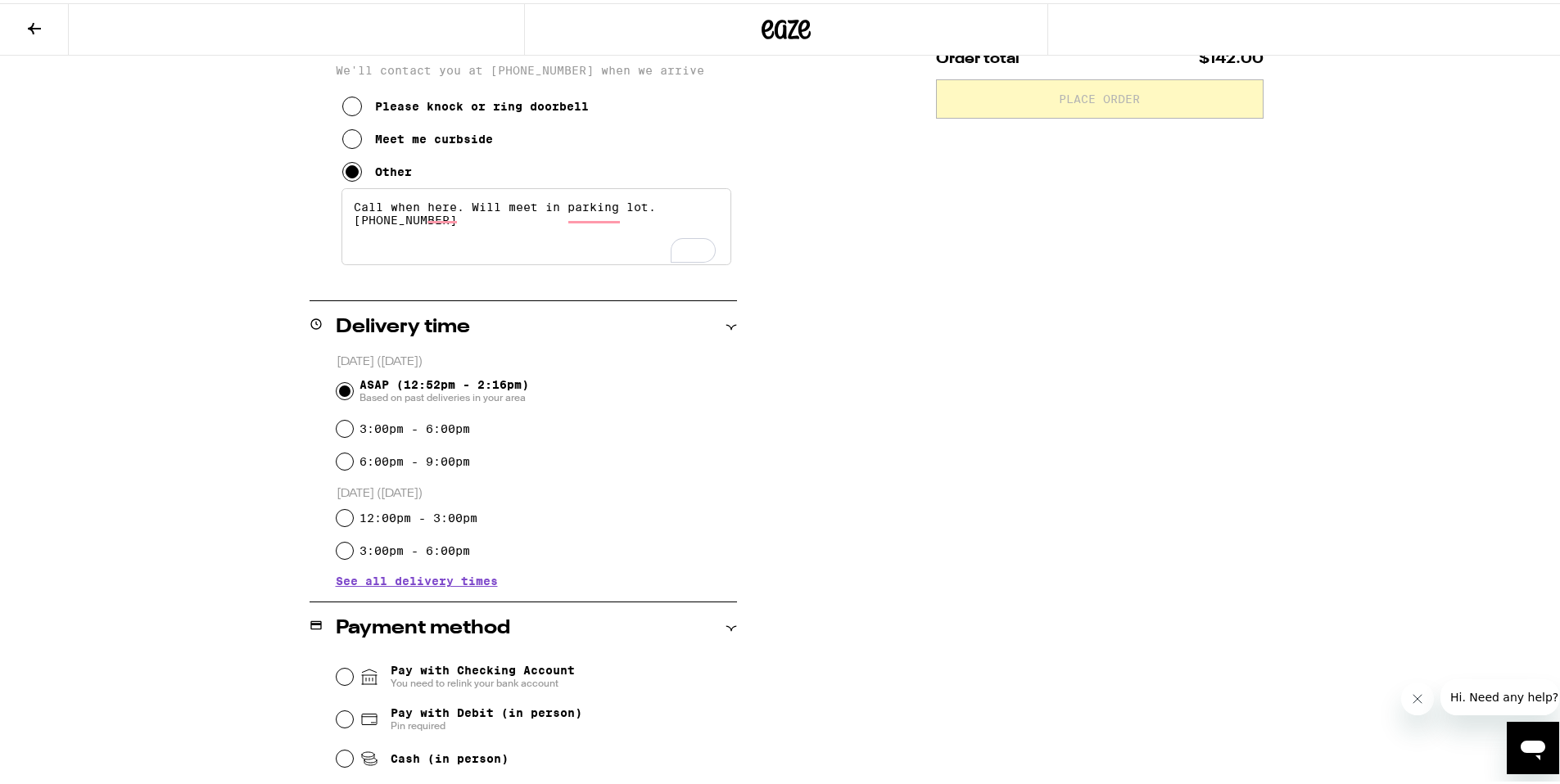
type textarea "Call when here. Will meet in parking lot. (707) 396-1130"
click at [282, 411] on div "**********" at bounding box center [786, 363] width 1180 height 1079
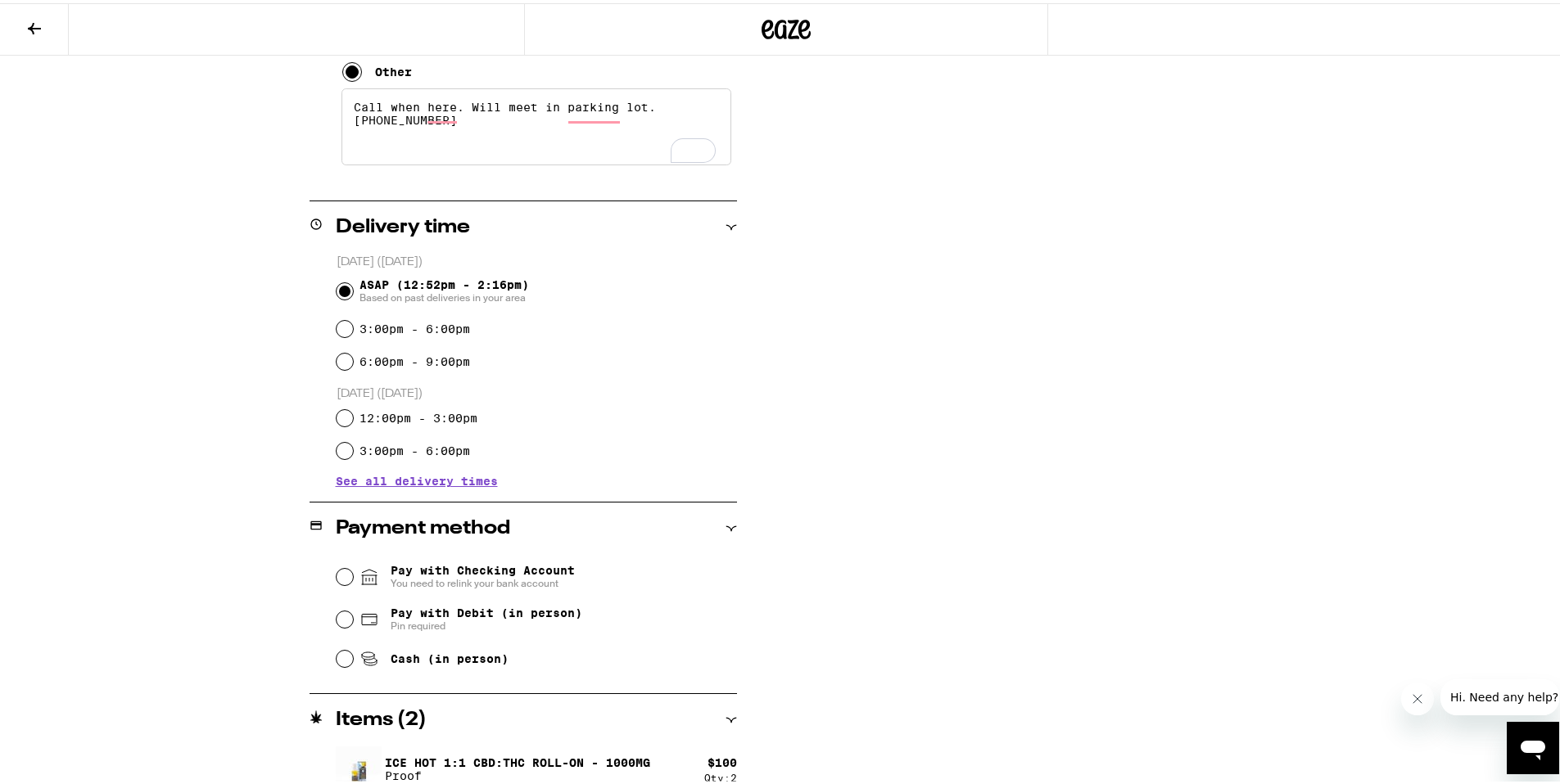
scroll to position [493, 0]
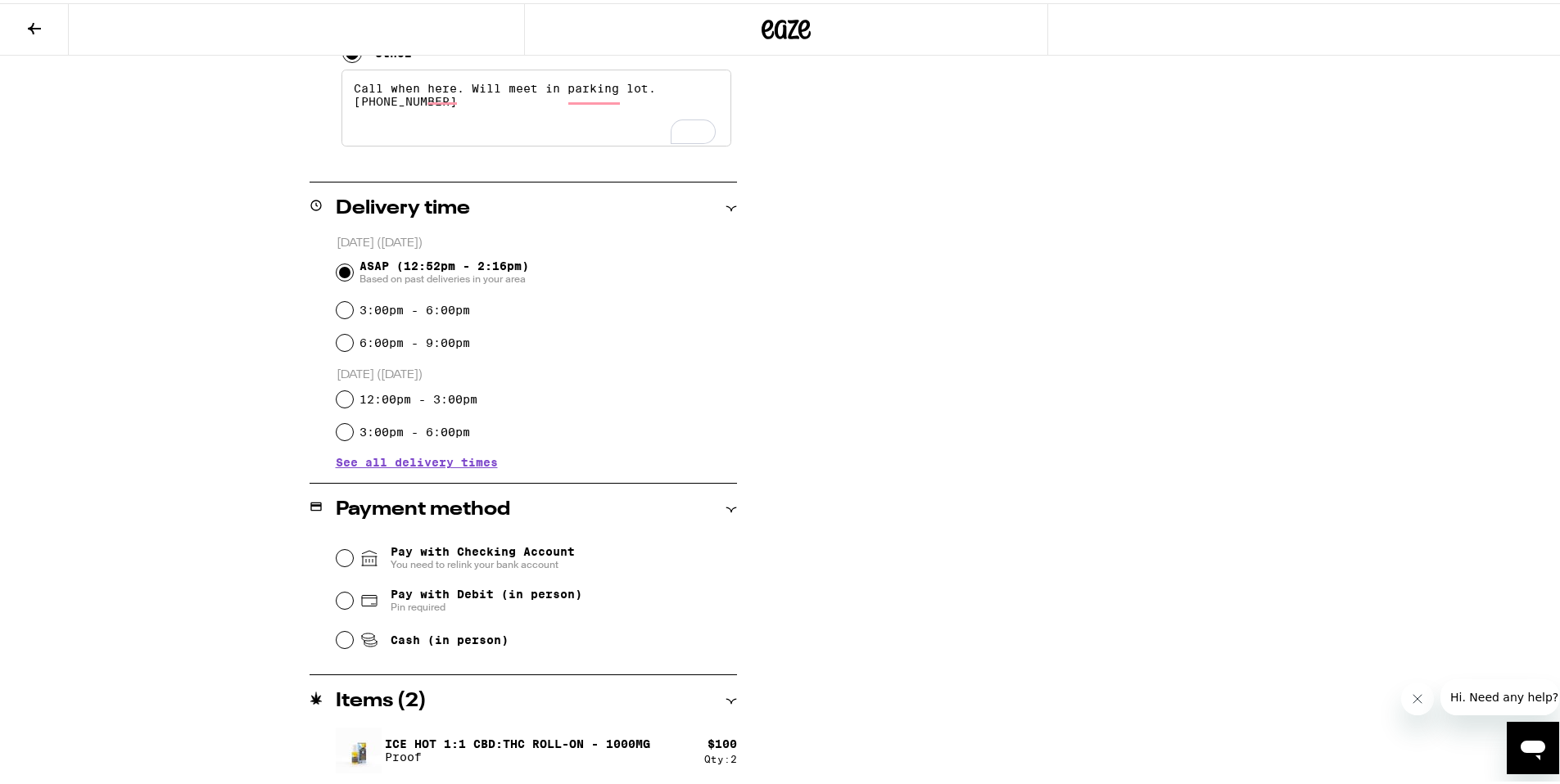
click at [344, 593] on div "Pay with Debit (in person) Pin required" at bounding box center [536, 597] width 400 height 43
click at [341, 596] on input "Pay with Debit (in person) Pin required" at bounding box center [344, 597] width 16 height 16
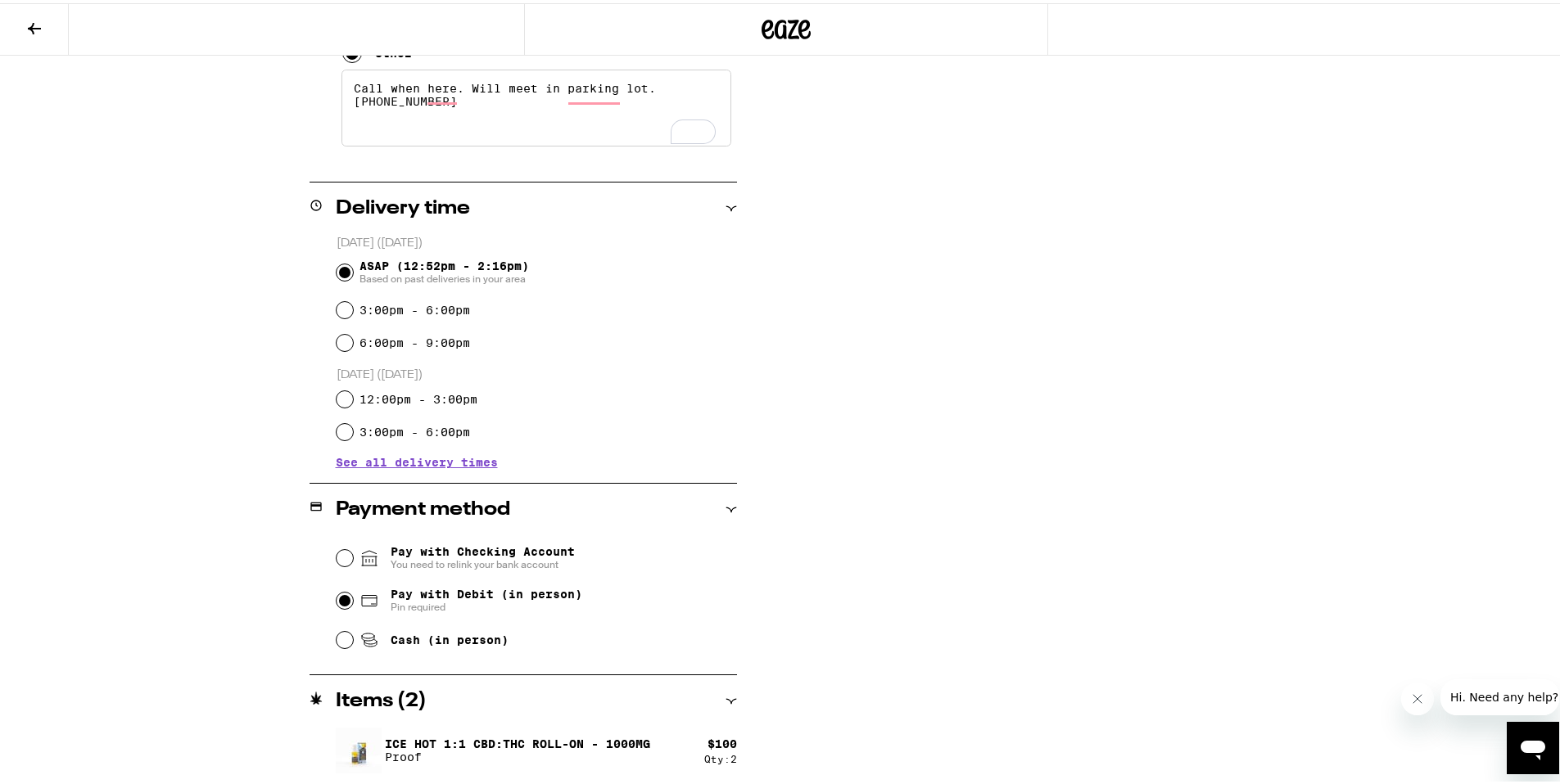
radio input "true"
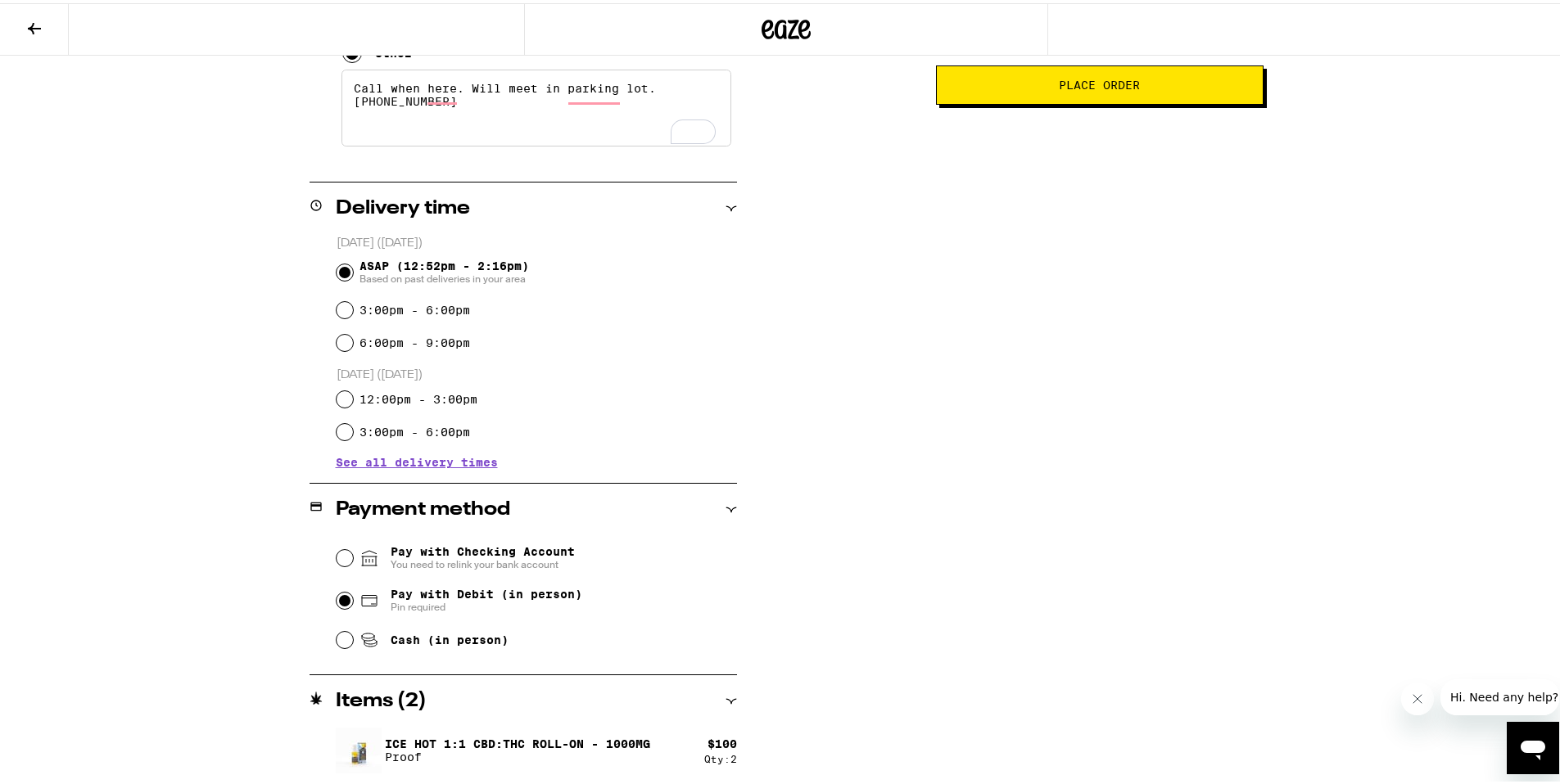
scroll to position [0, 0]
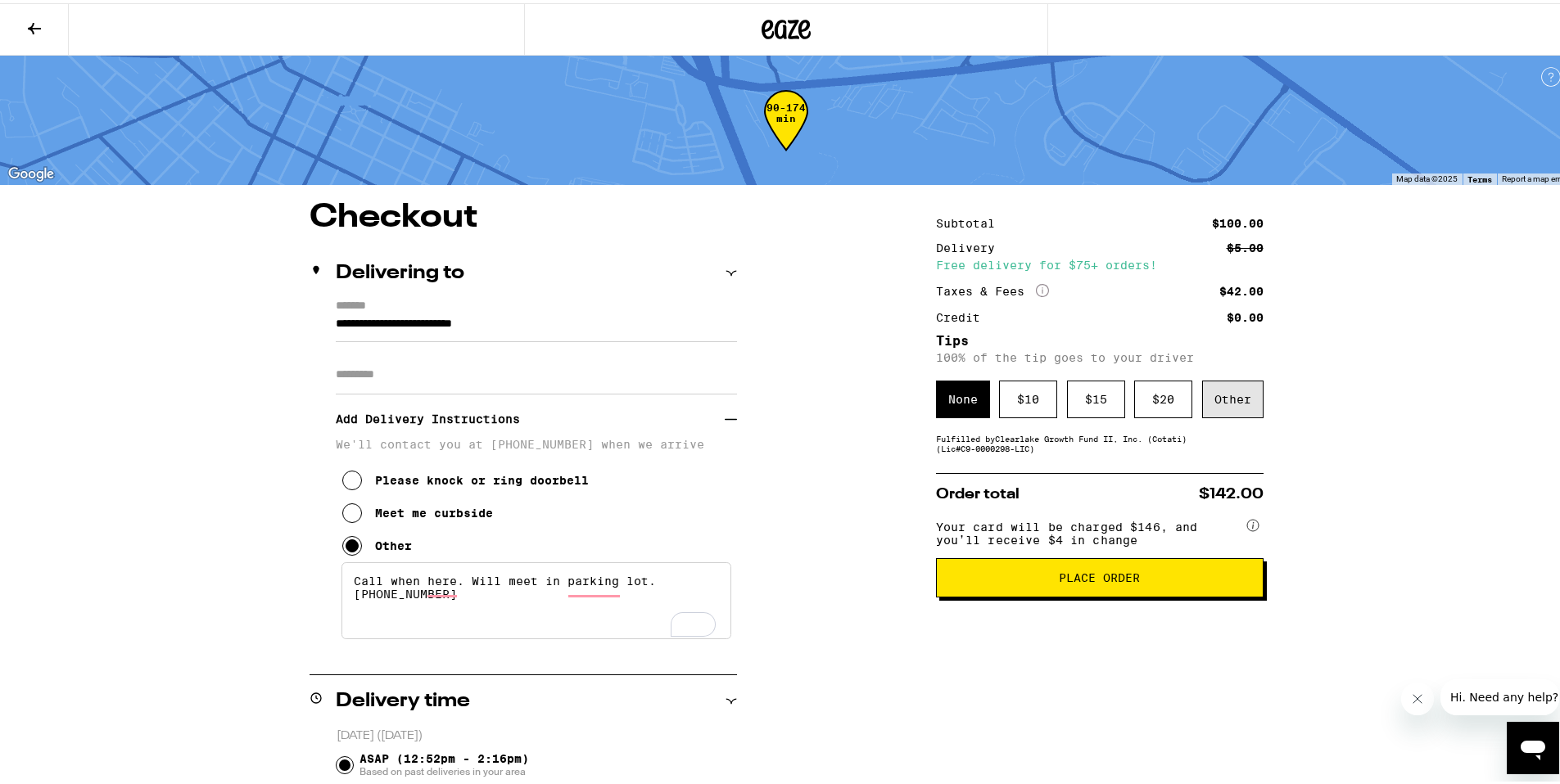
click at [1229, 414] on div "Other" at bounding box center [1233, 396] width 62 height 38
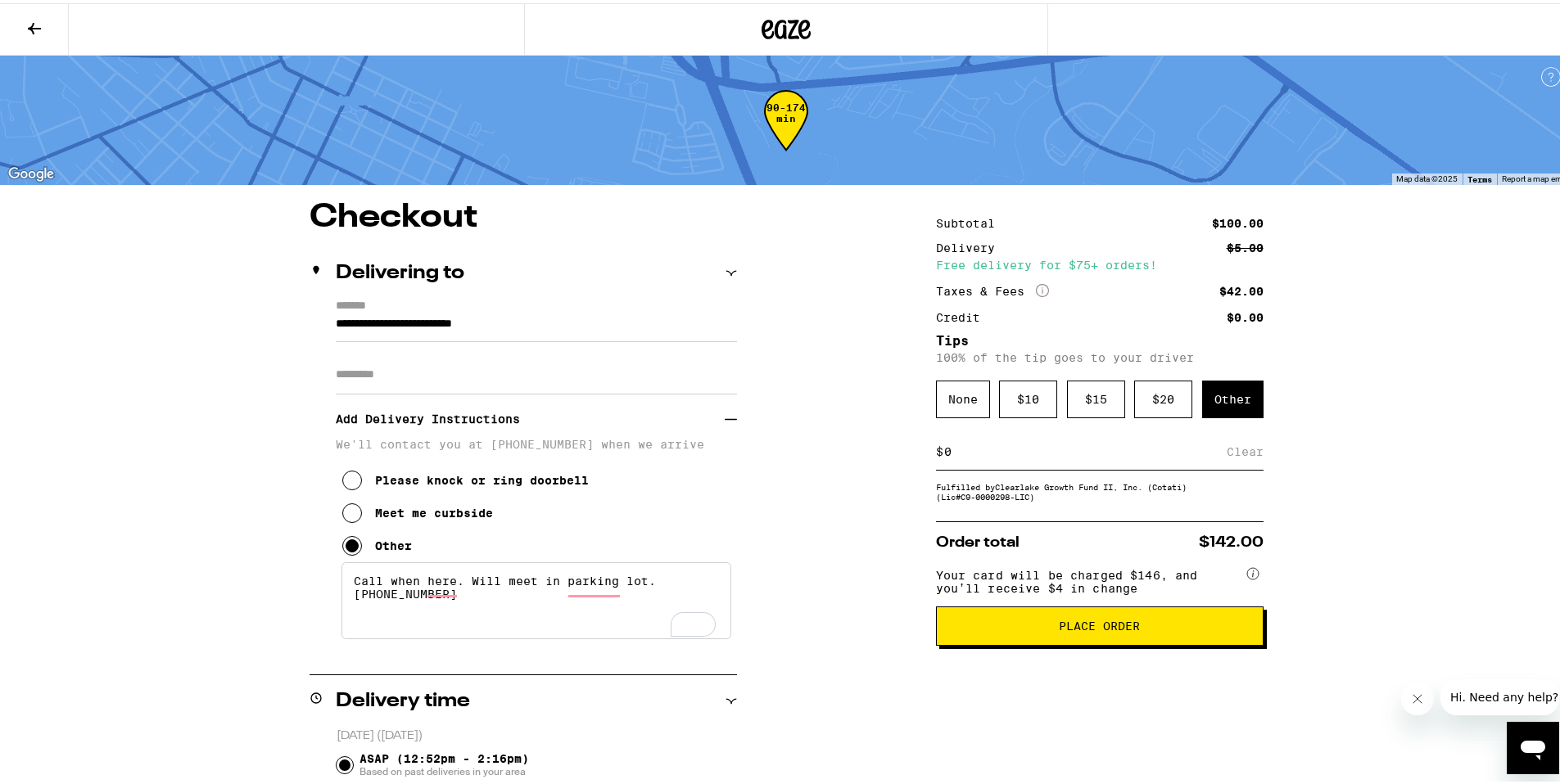
click at [994, 456] on input at bounding box center [1085, 449] width 283 height 15
type input "5"
click at [791, 477] on div "**********" at bounding box center [786, 736] width 1180 height 1079
click at [971, 456] on input "5" at bounding box center [1088, 449] width 291 height 15
click at [1043, 399] on div "$ 10" at bounding box center [1028, 396] width 58 height 38
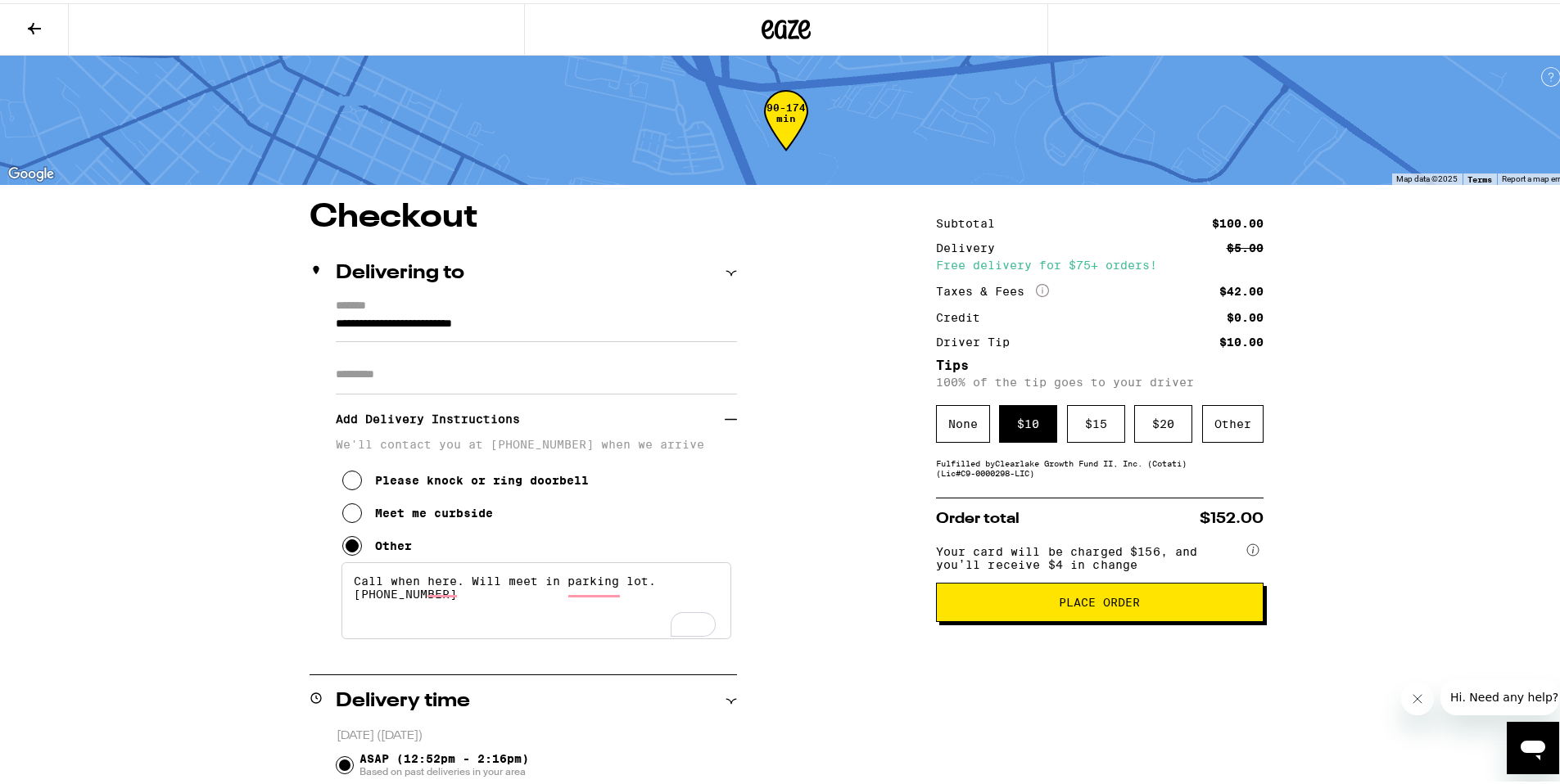
click at [1145, 619] on button "Place Order" at bounding box center [1100, 599] width 328 height 39
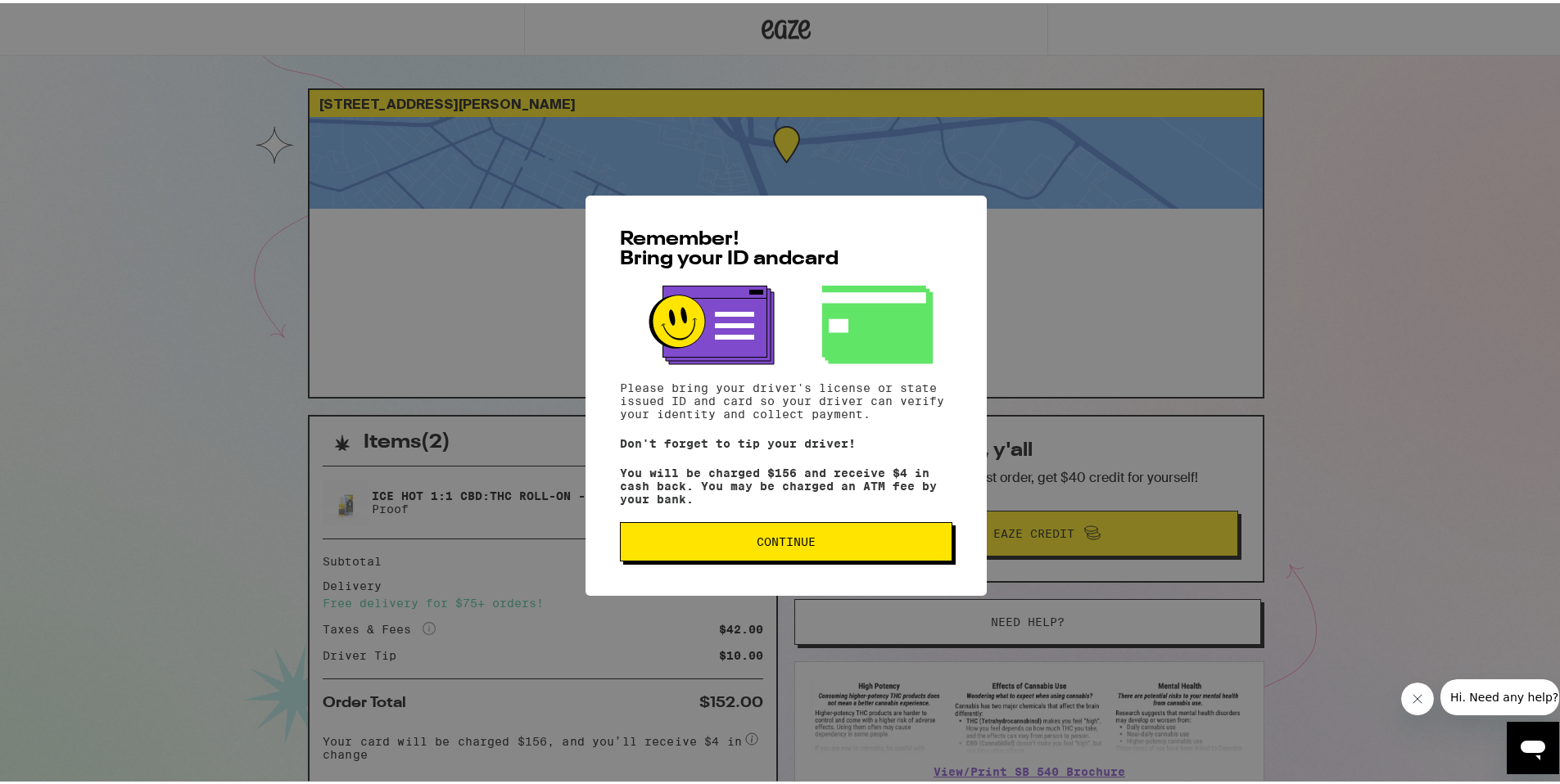
click at [714, 549] on button "Continue" at bounding box center [786, 538] width 333 height 39
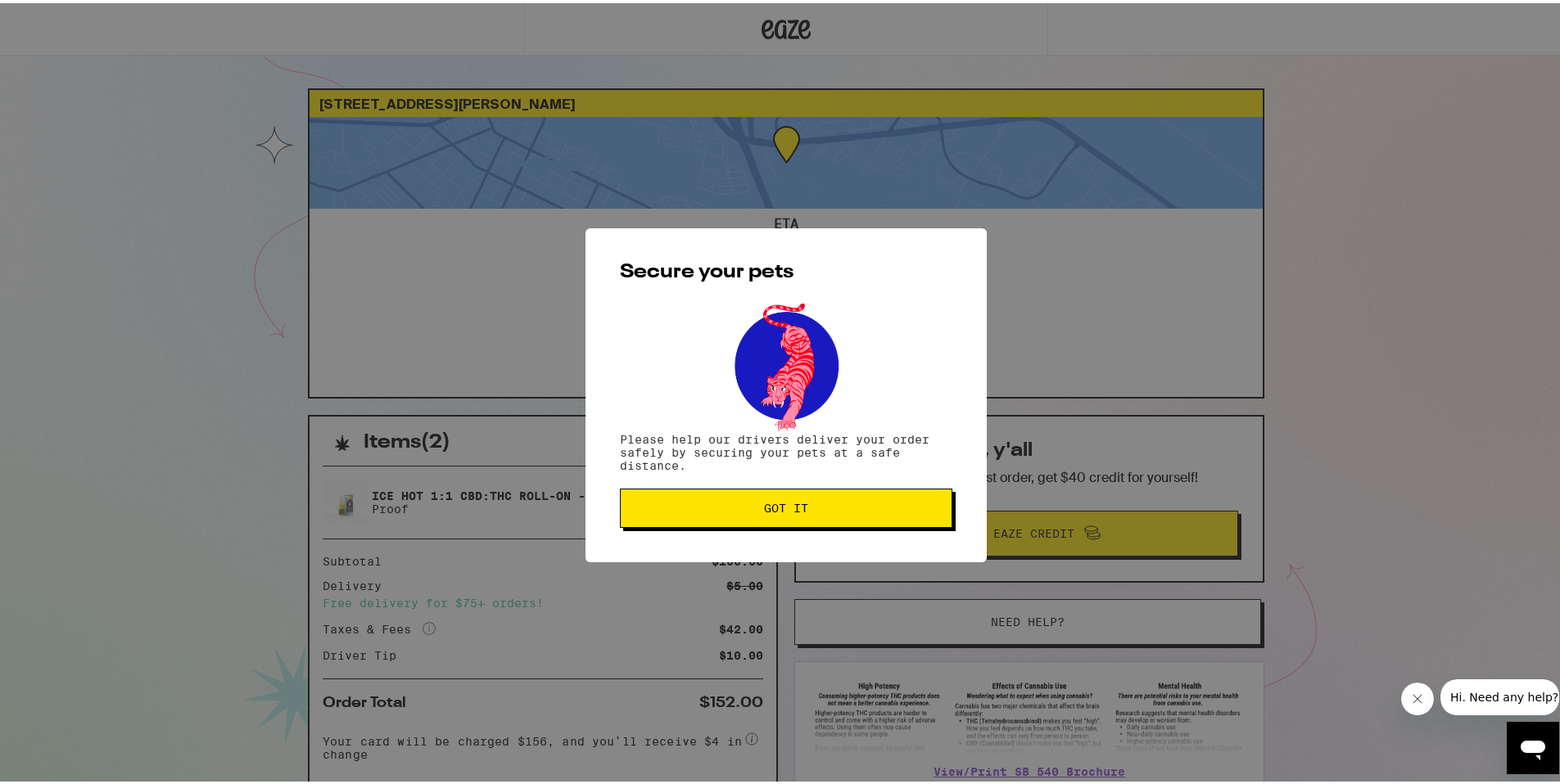
click at [754, 508] on span "Got it" at bounding box center [786, 506] width 304 height 11
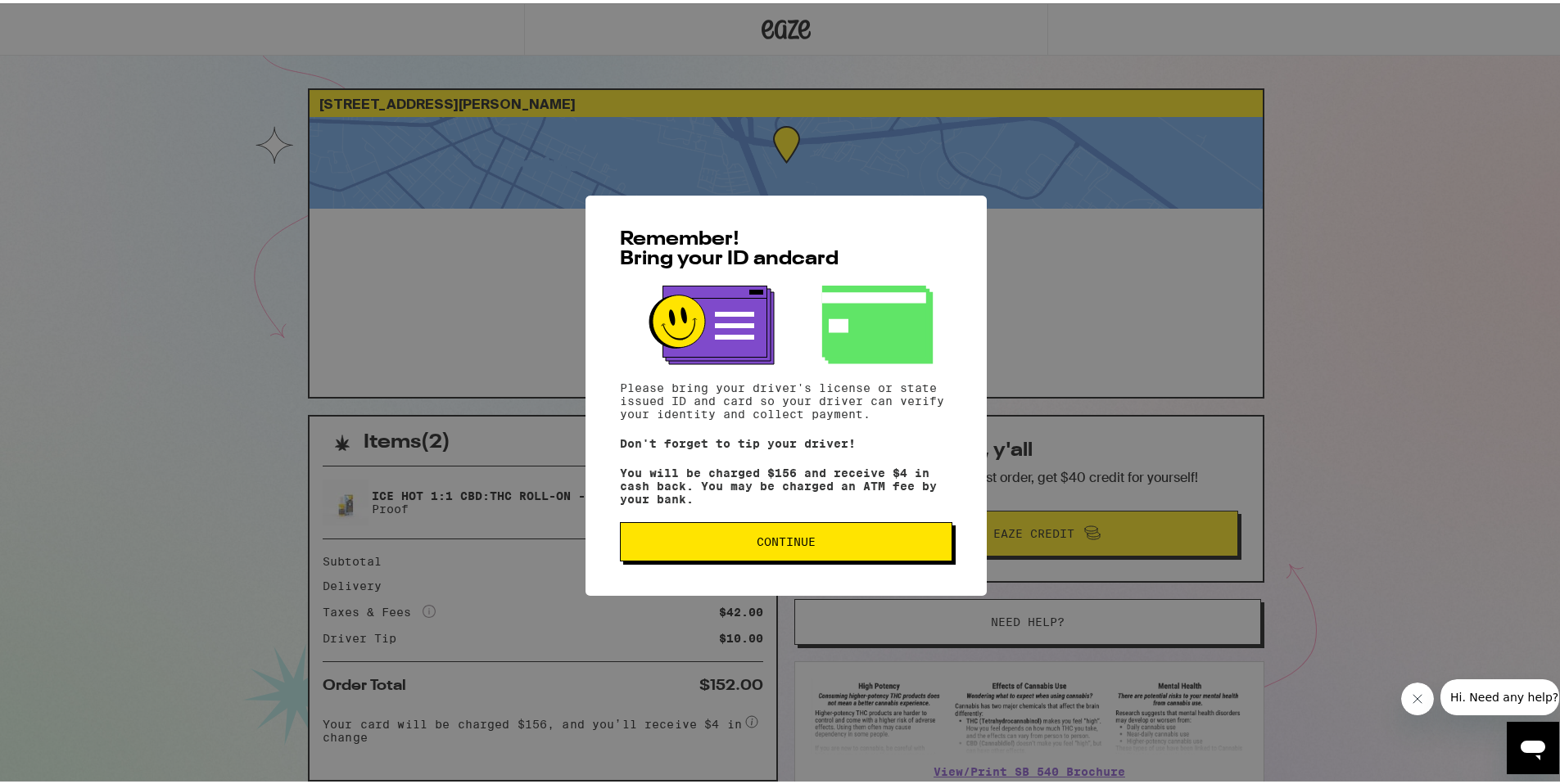
click at [729, 536] on button "Continue" at bounding box center [786, 538] width 333 height 39
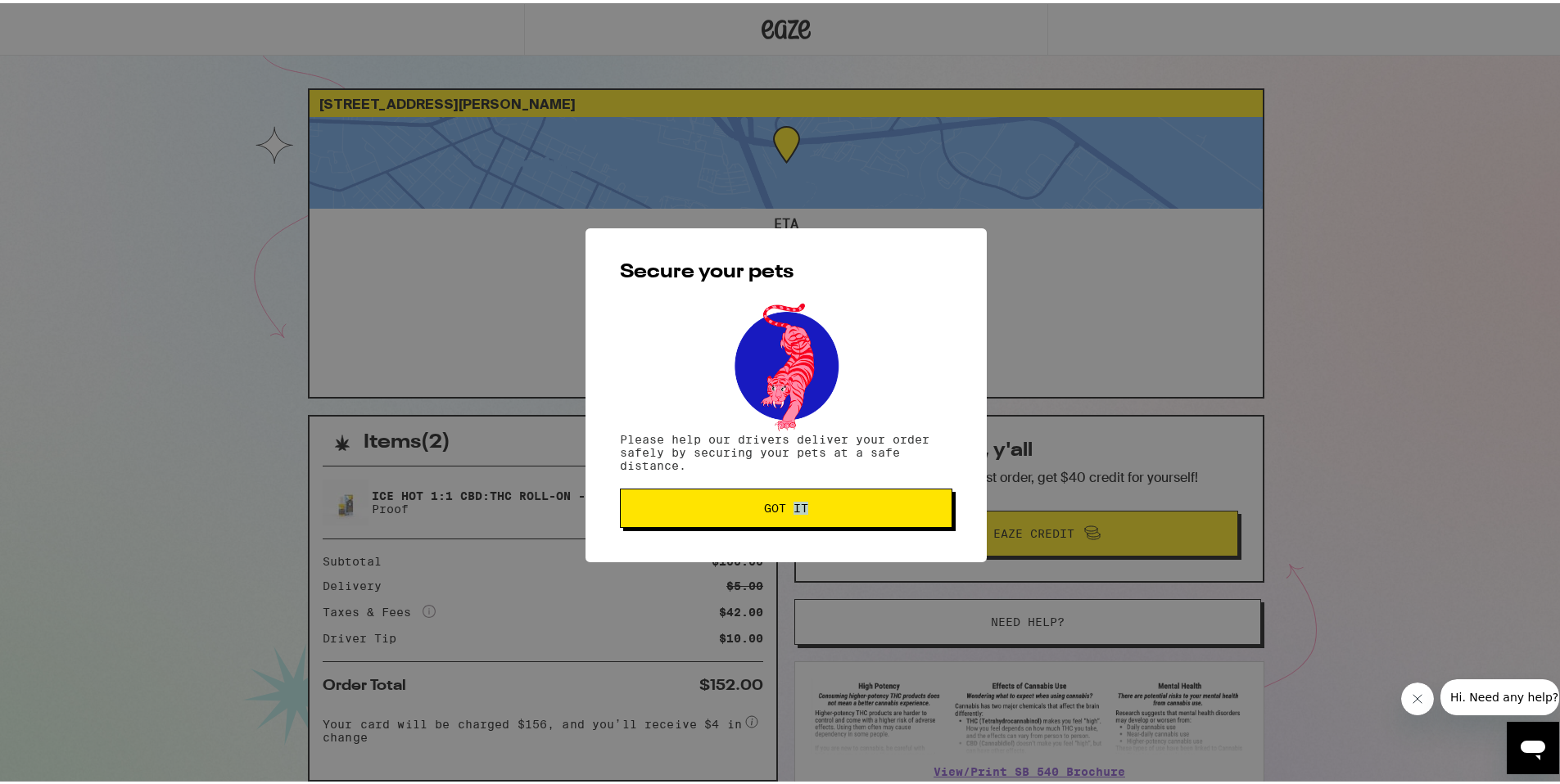
click at [729, 536] on div "Secure your pets Please help our drivers deliver your order safely by securing …" at bounding box center [786, 392] width 401 height 334
click at [755, 525] on button "Got it" at bounding box center [786, 505] width 333 height 39
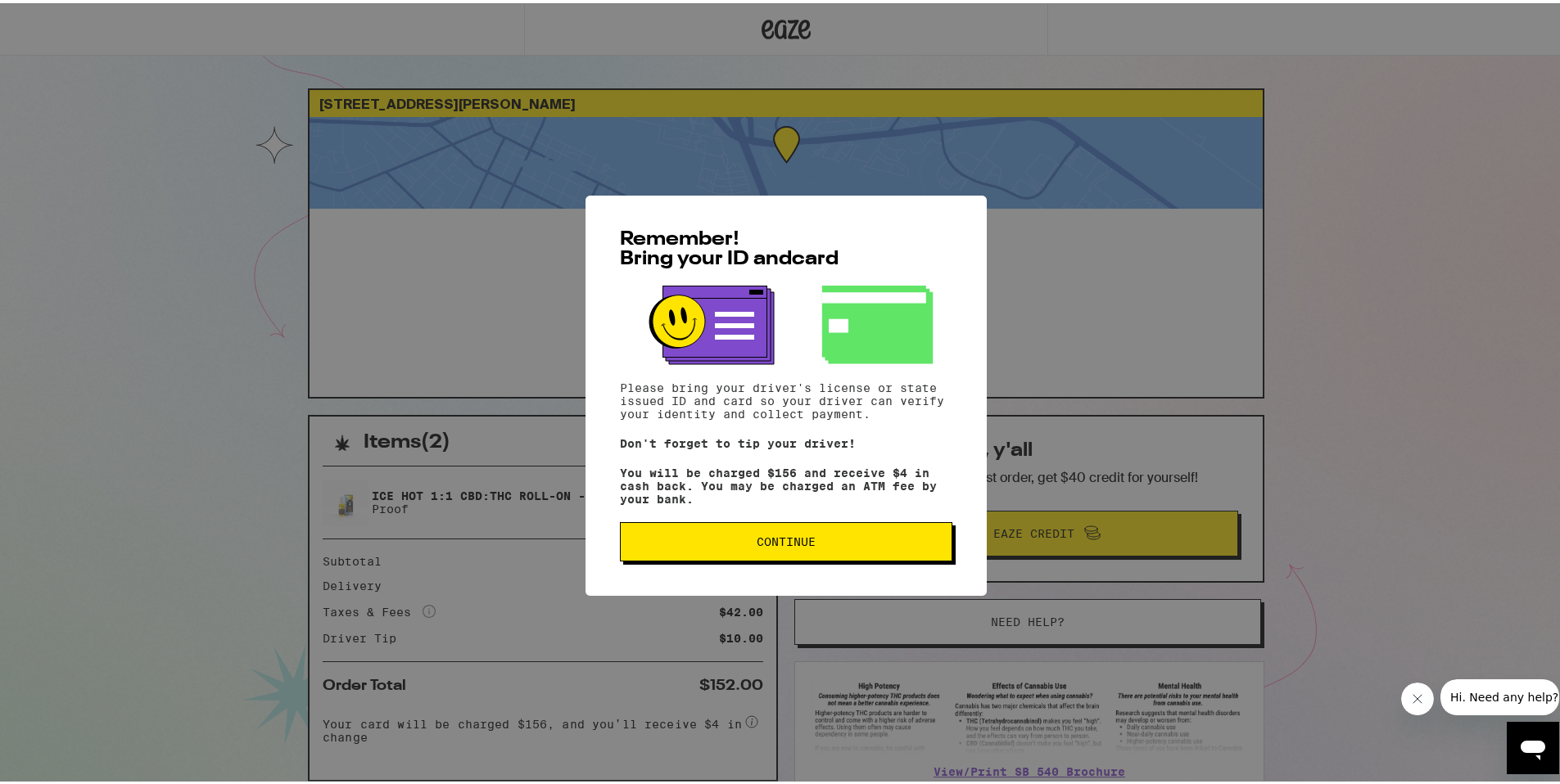
click at [757, 545] on span "Continue" at bounding box center [786, 539] width 59 height 11
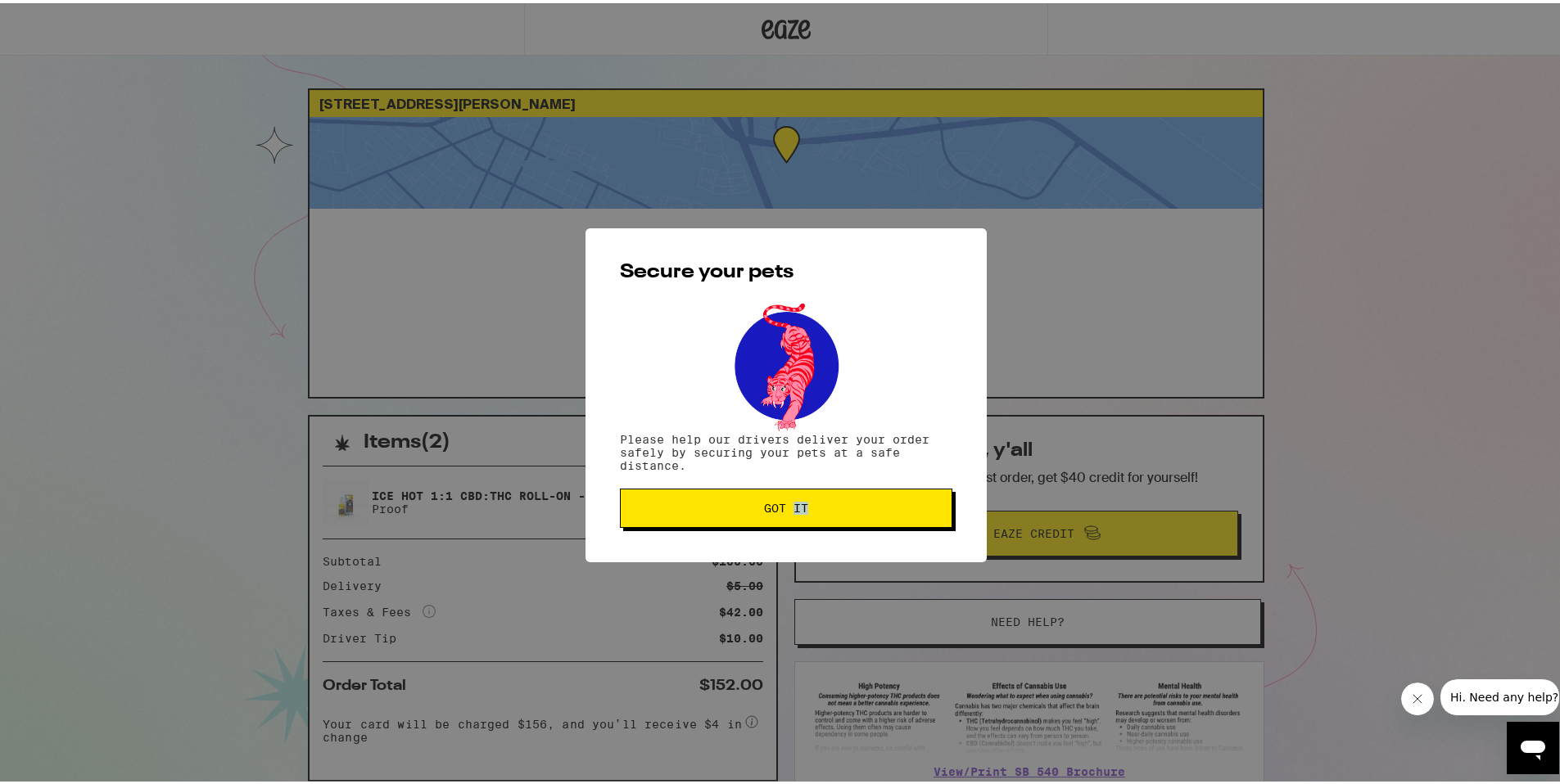
click at [751, 550] on div "Secure your pets Please help our drivers deliver your order safely by securing …" at bounding box center [786, 392] width 401 height 334
click at [778, 505] on span "Got it" at bounding box center [786, 506] width 45 height 11
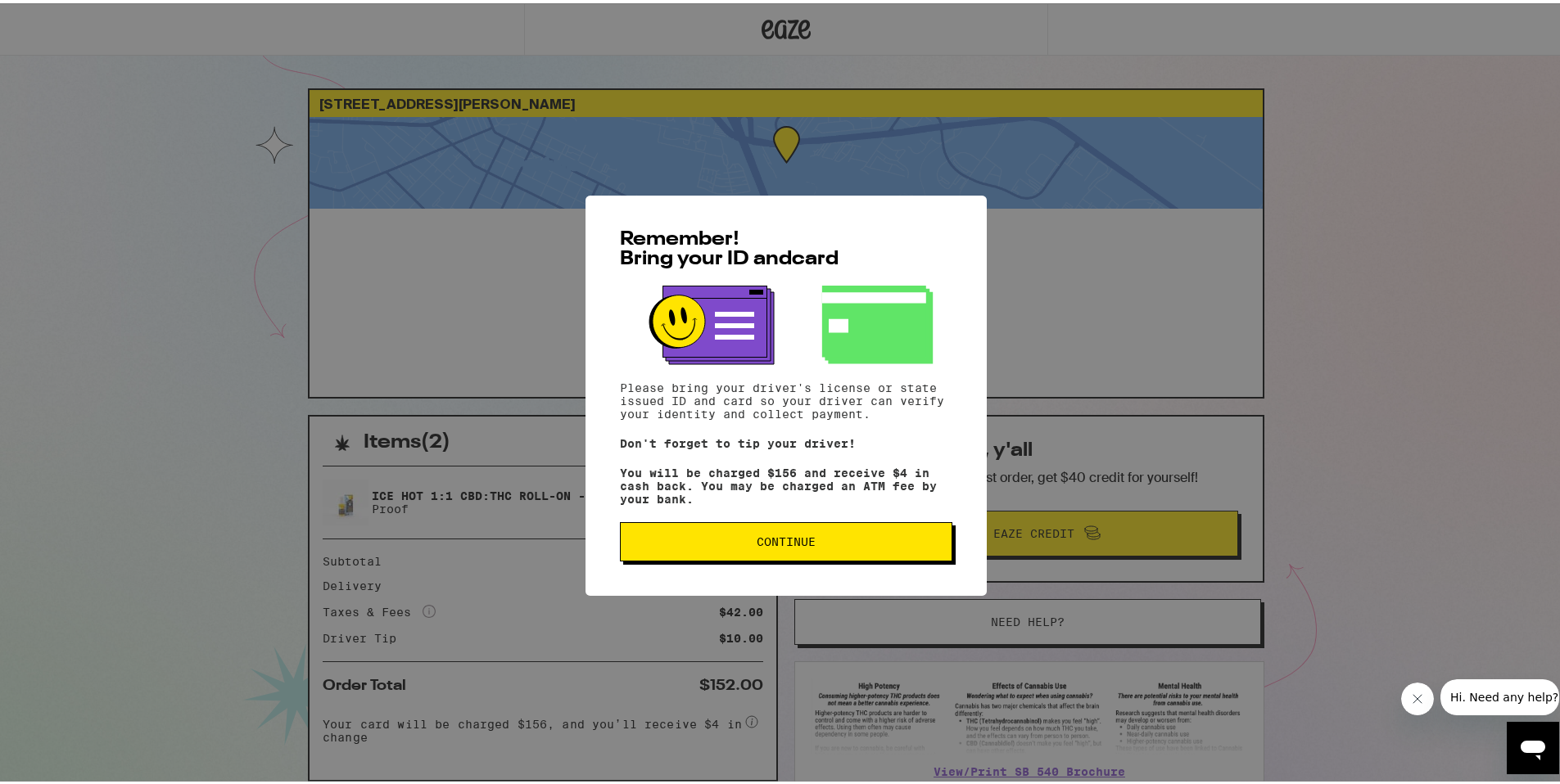
click at [764, 532] on button "Continue" at bounding box center [786, 538] width 333 height 39
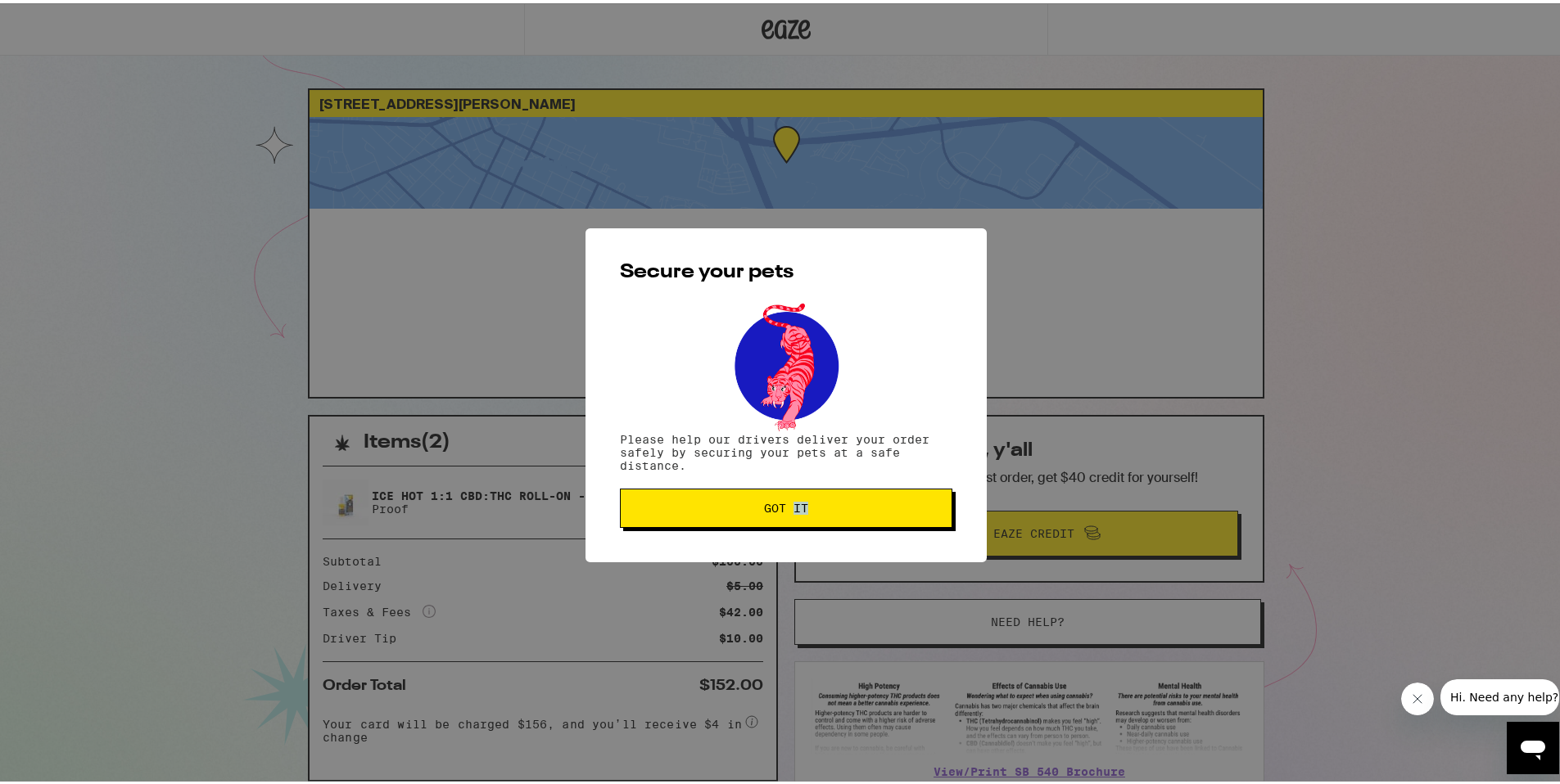
click at [764, 532] on div "Secure your pets Please help our drivers deliver your order safely by securing …" at bounding box center [786, 392] width 401 height 334
click at [755, 500] on button "Got it" at bounding box center [786, 505] width 333 height 39
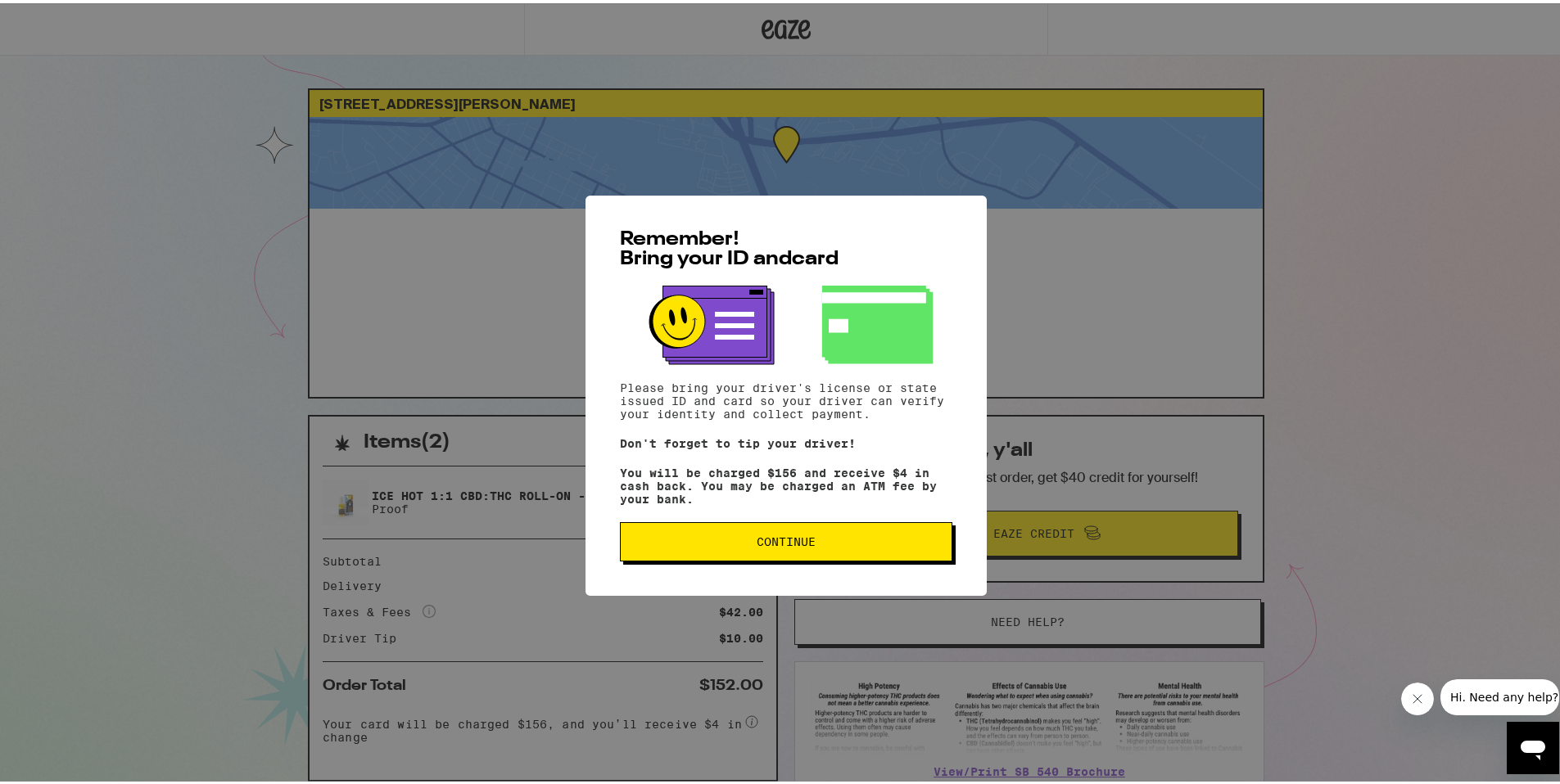
click at [669, 532] on button "Continue" at bounding box center [786, 538] width 333 height 39
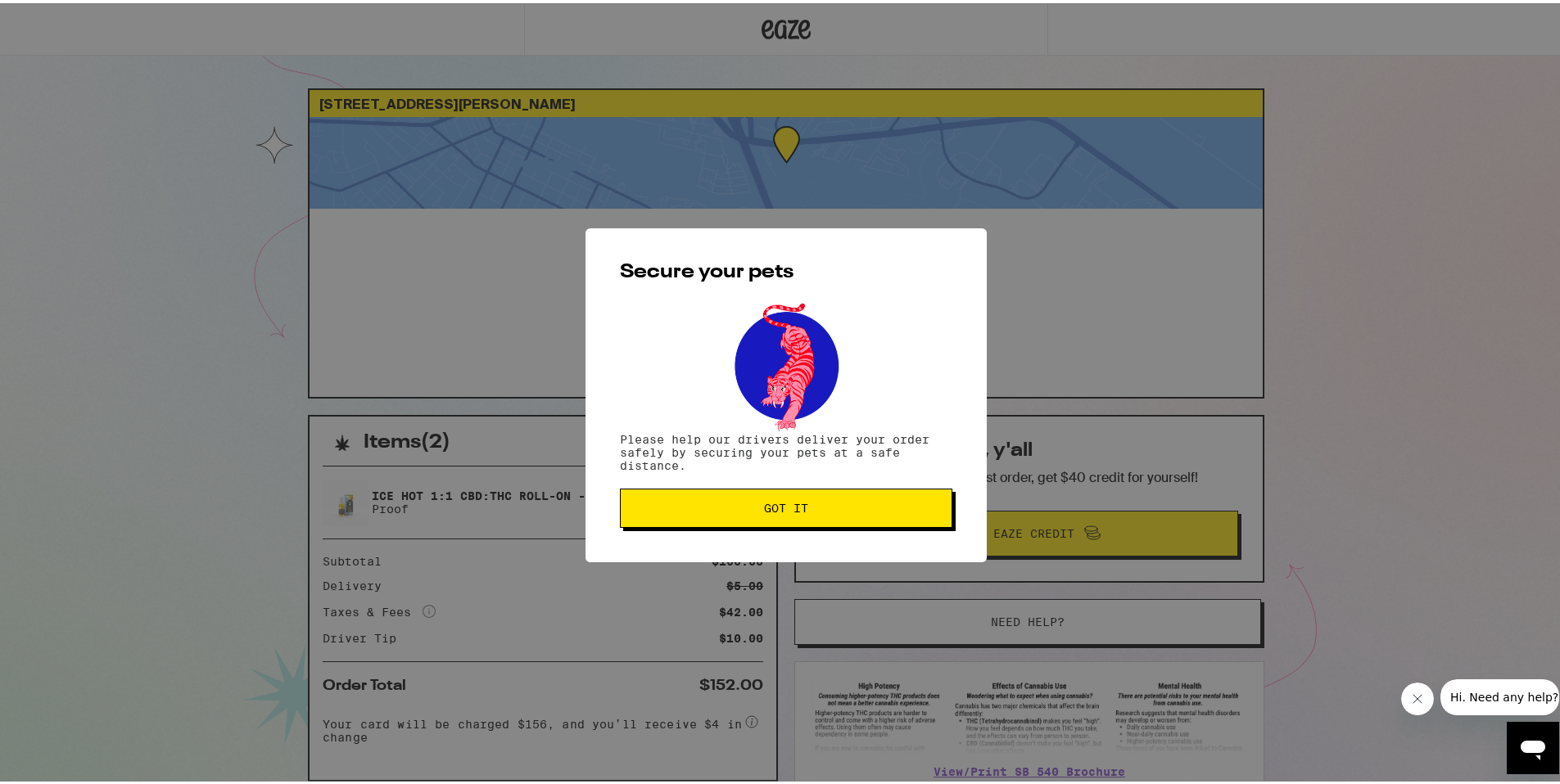
click at [697, 507] on span "Got it" at bounding box center [786, 506] width 304 height 11
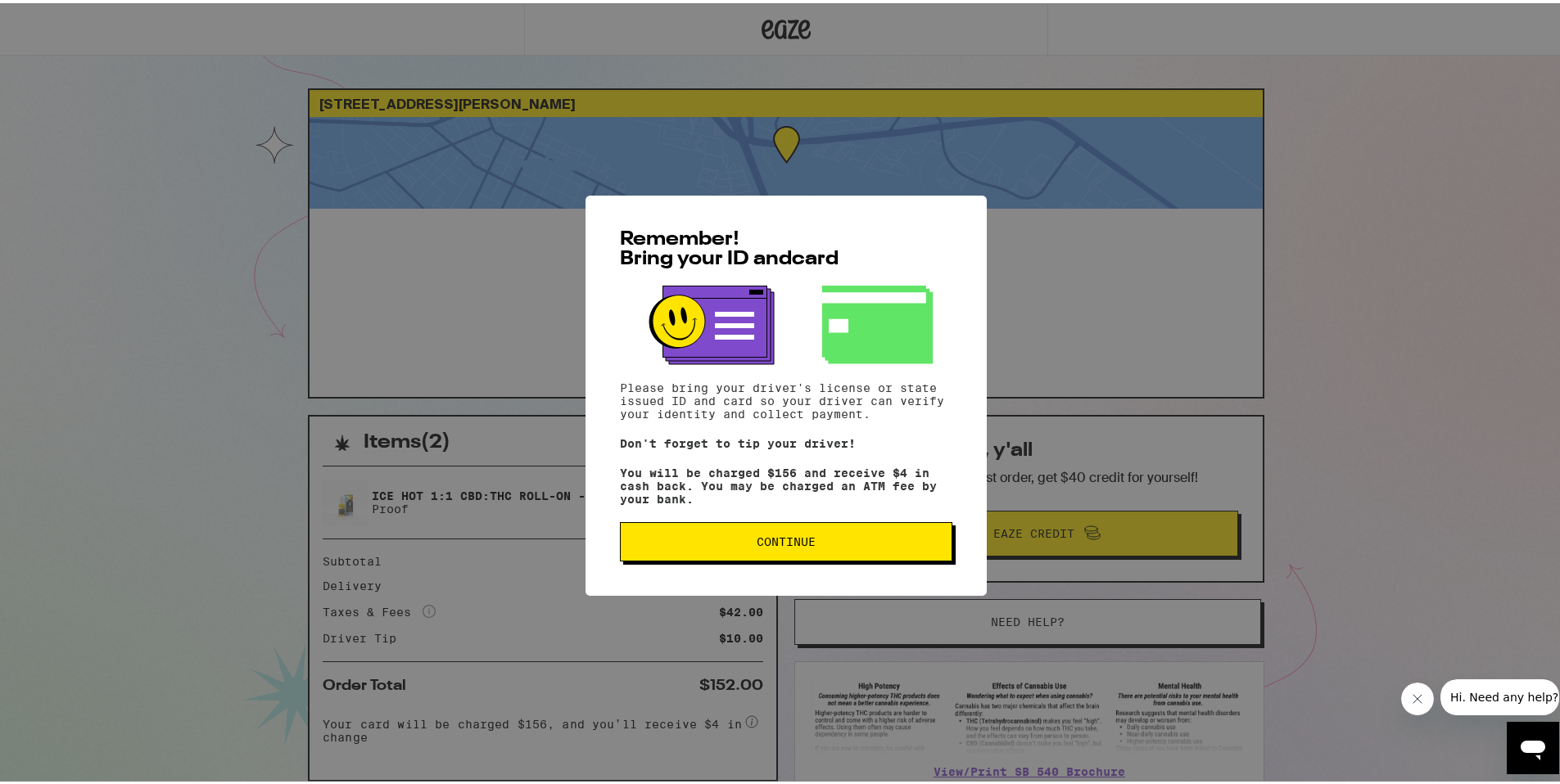
click at [793, 559] on button "Continue" at bounding box center [786, 538] width 333 height 39
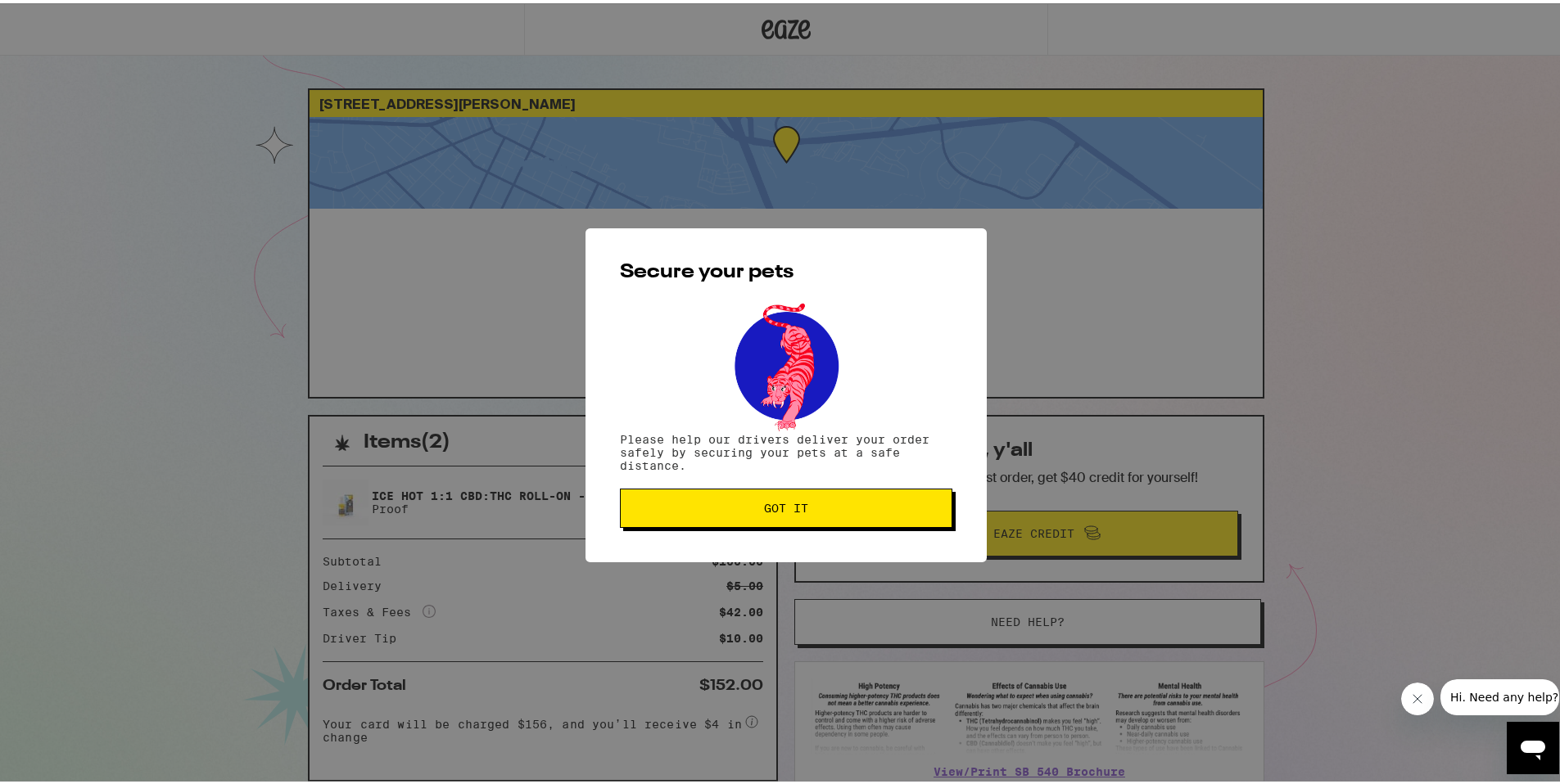
click at [764, 511] on span "Got it" at bounding box center [786, 506] width 45 height 11
